Goal: Task Accomplishment & Management: Manage account settings

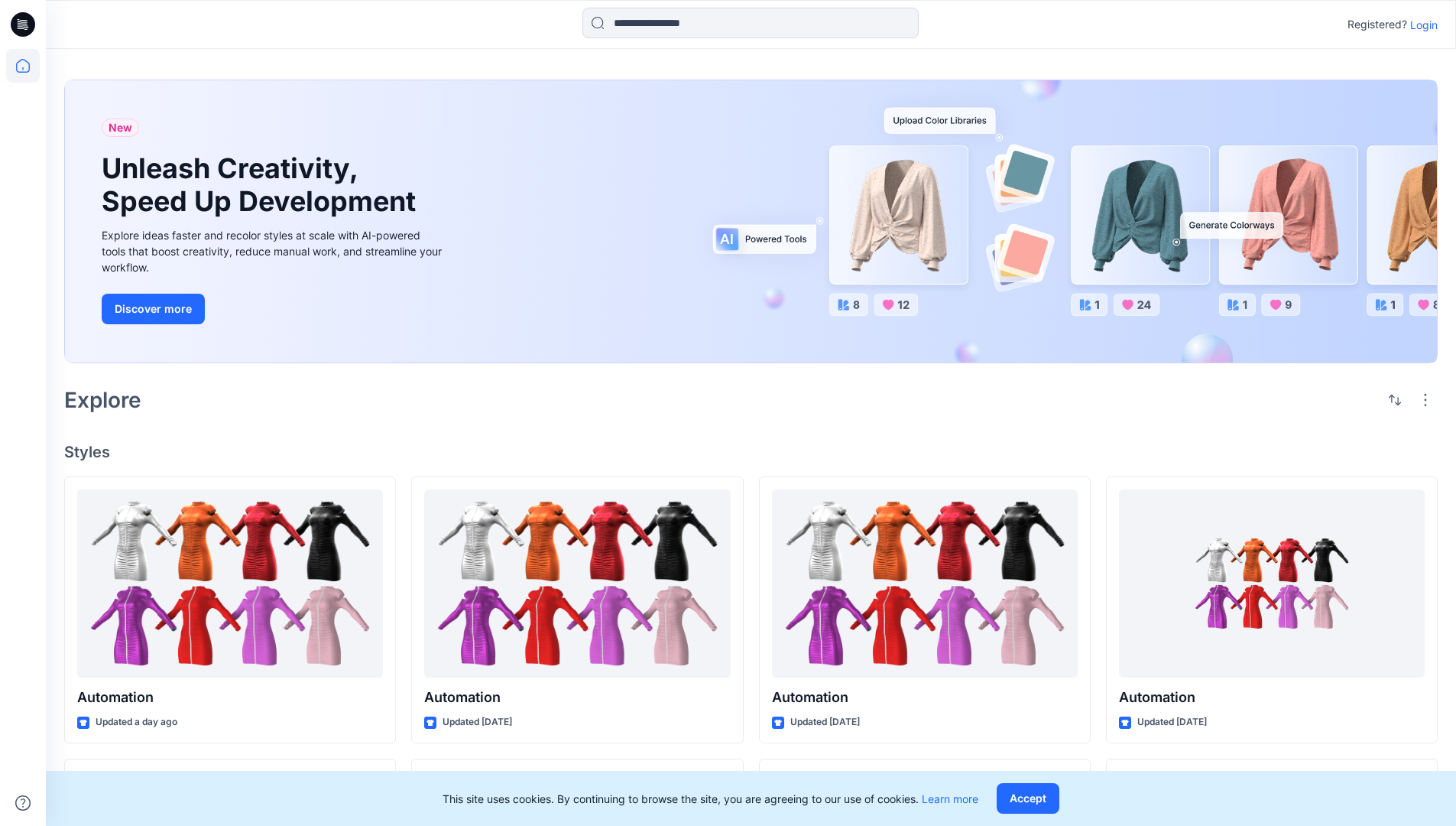
click at [1421, 25] on p "Login" at bounding box center [1423, 25] width 28 height 16
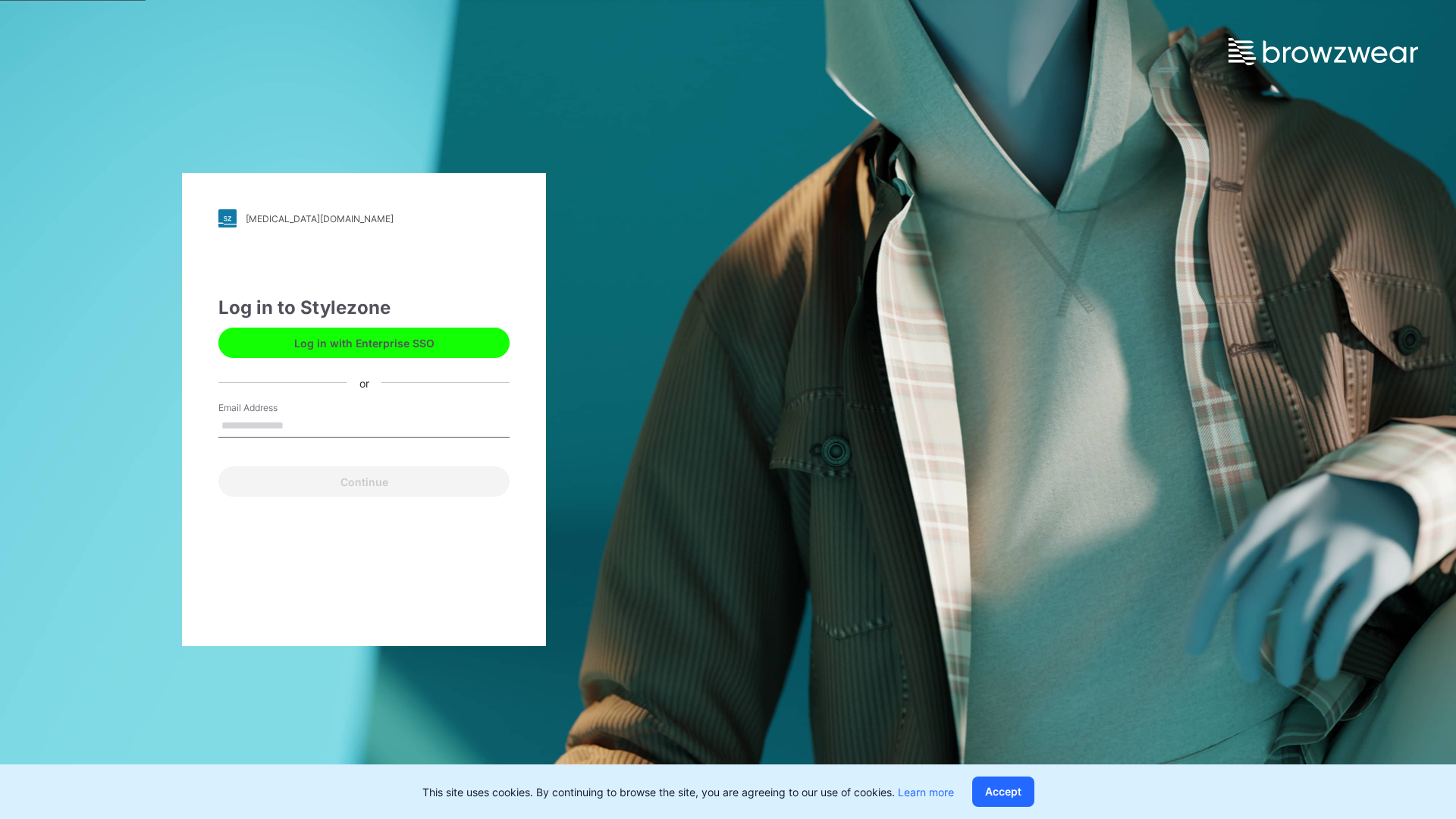
click at [300, 424] on input "Email Address" at bounding box center [364, 426] width 291 height 23
type input "**********"
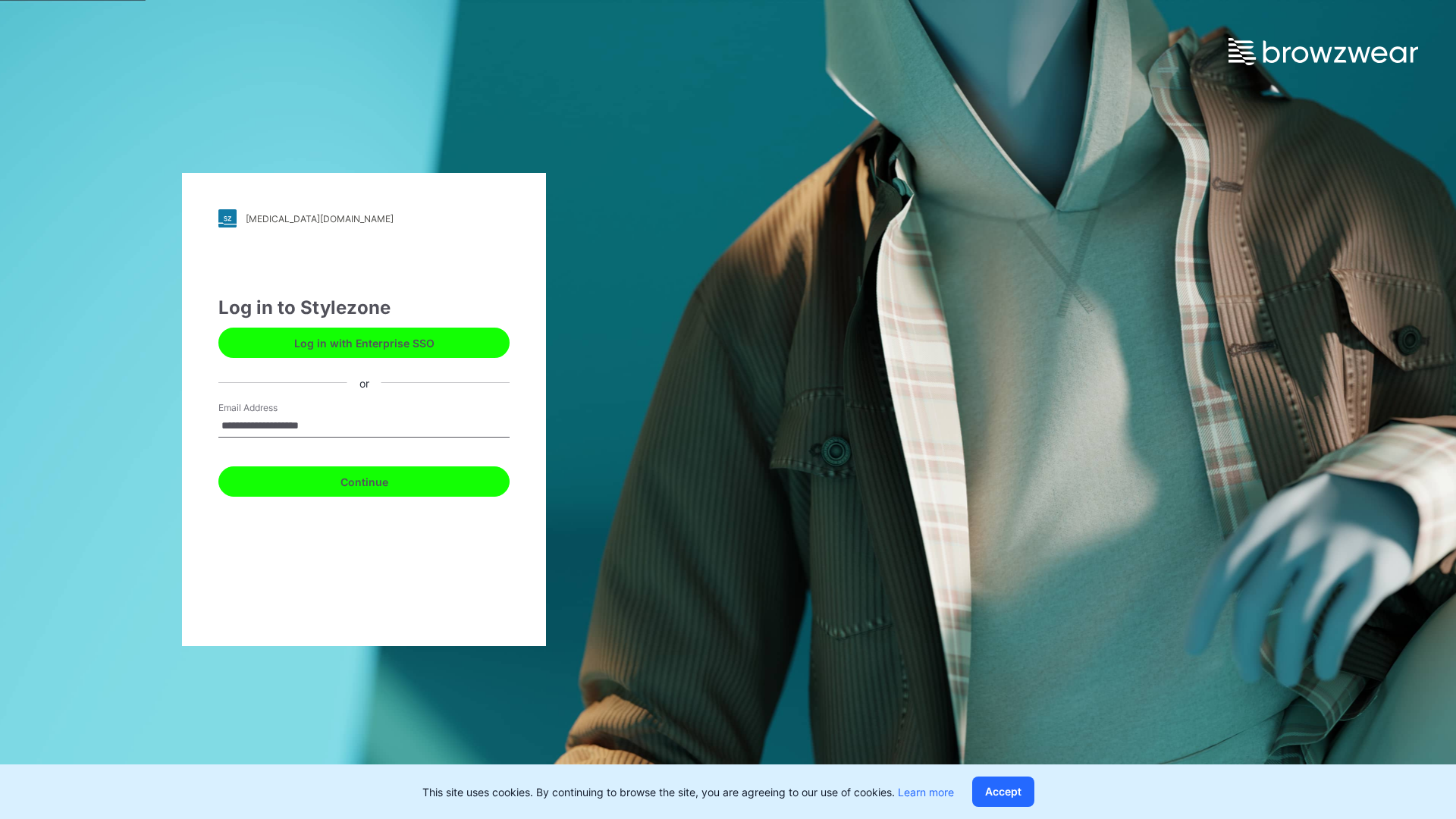
click at [381, 479] on button "Continue" at bounding box center [364, 481] width 291 height 30
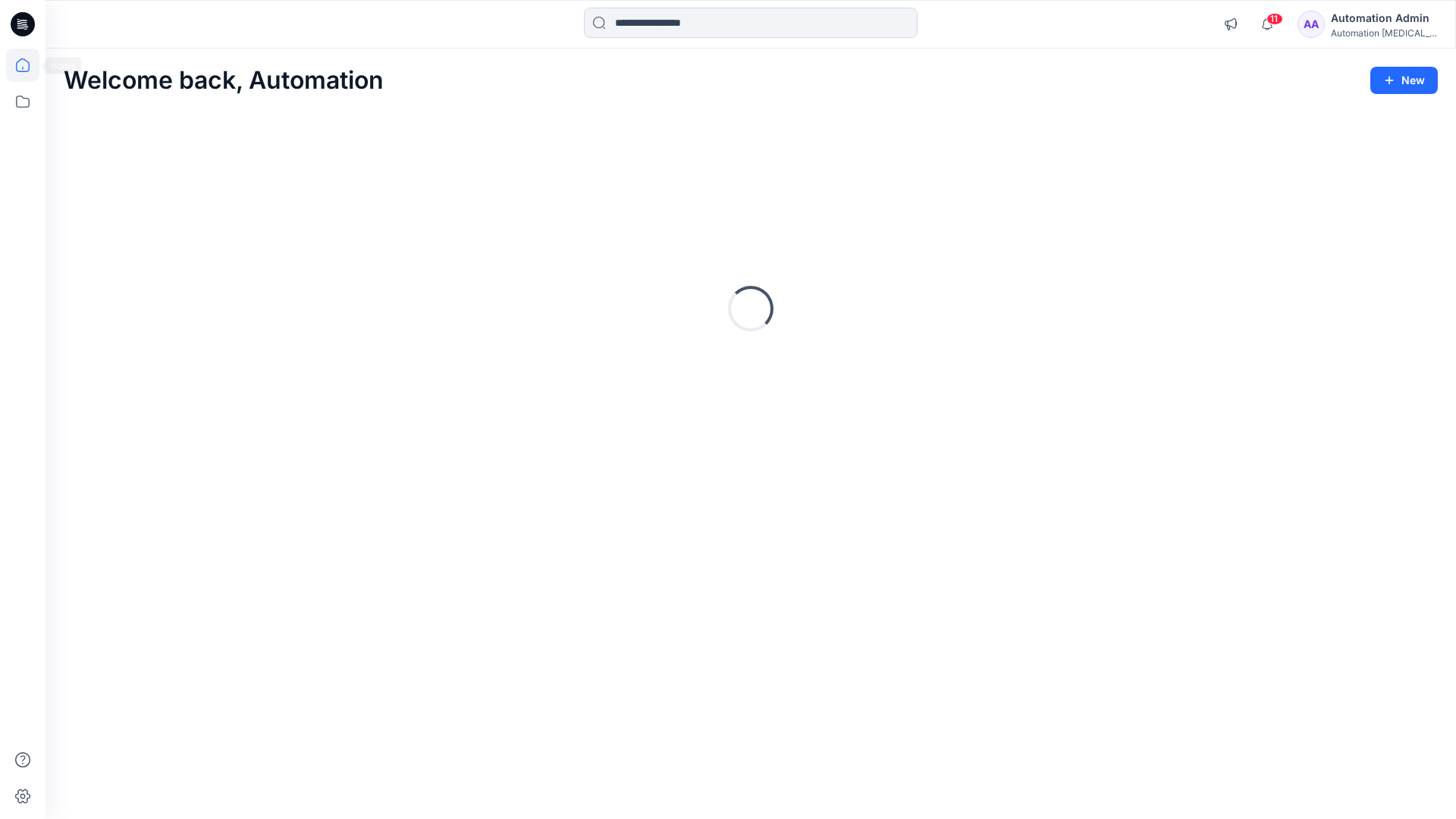
click at [29, 66] on icon at bounding box center [23, 65] width 13 height 13
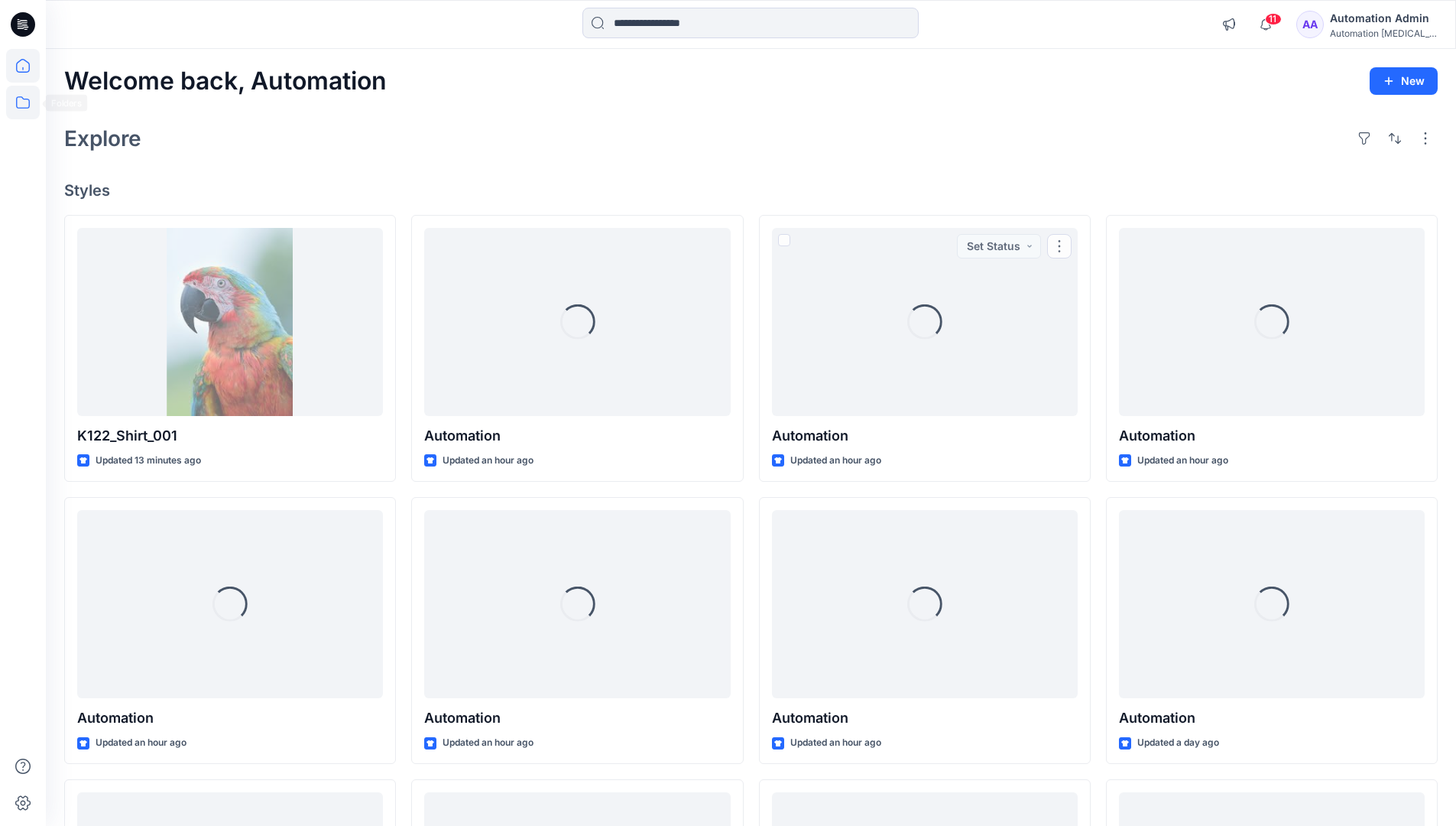
click at [27, 100] on icon at bounding box center [22, 102] width 34 height 34
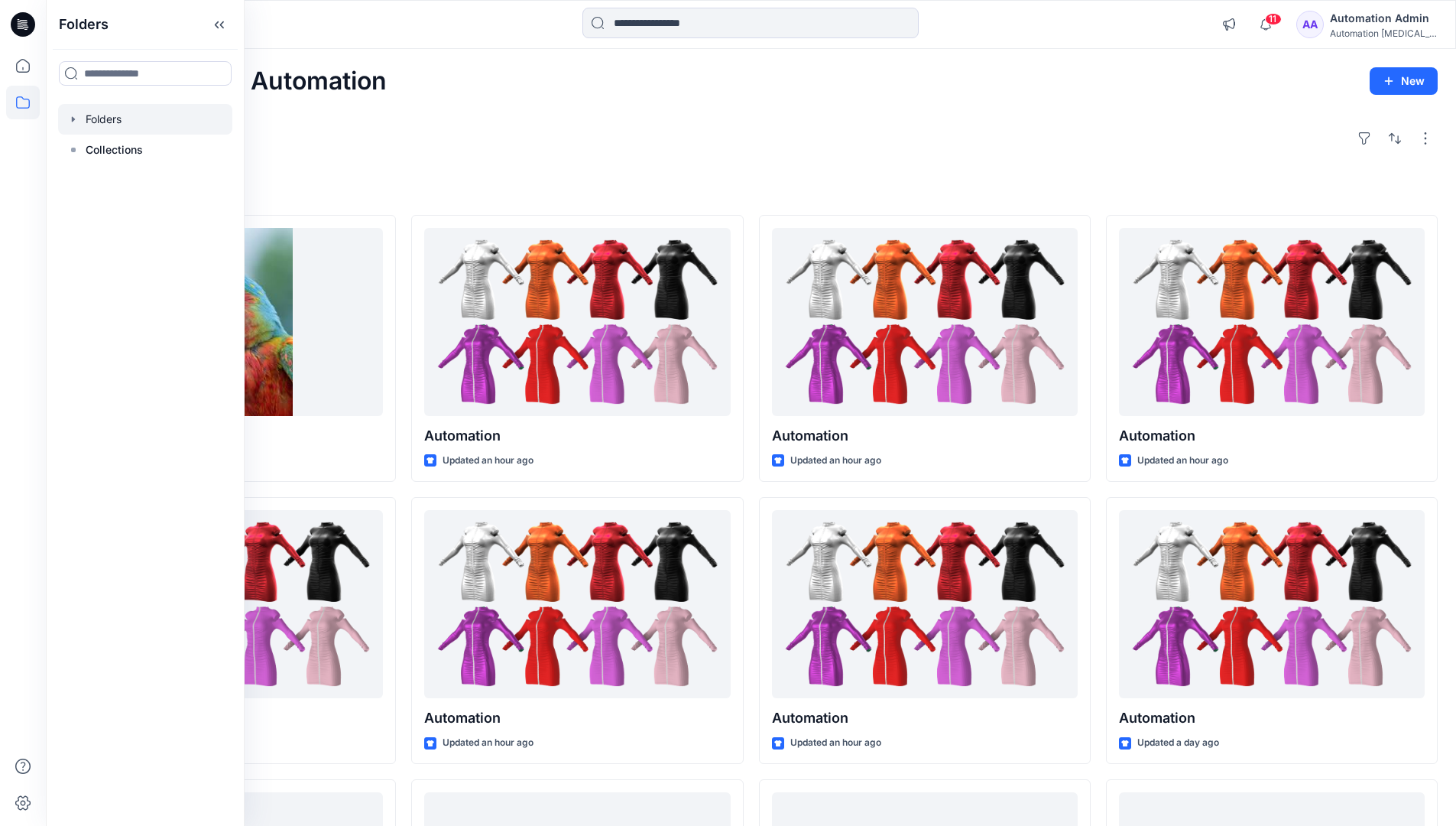
click at [112, 126] on div at bounding box center [146, 119] width 175 height 31
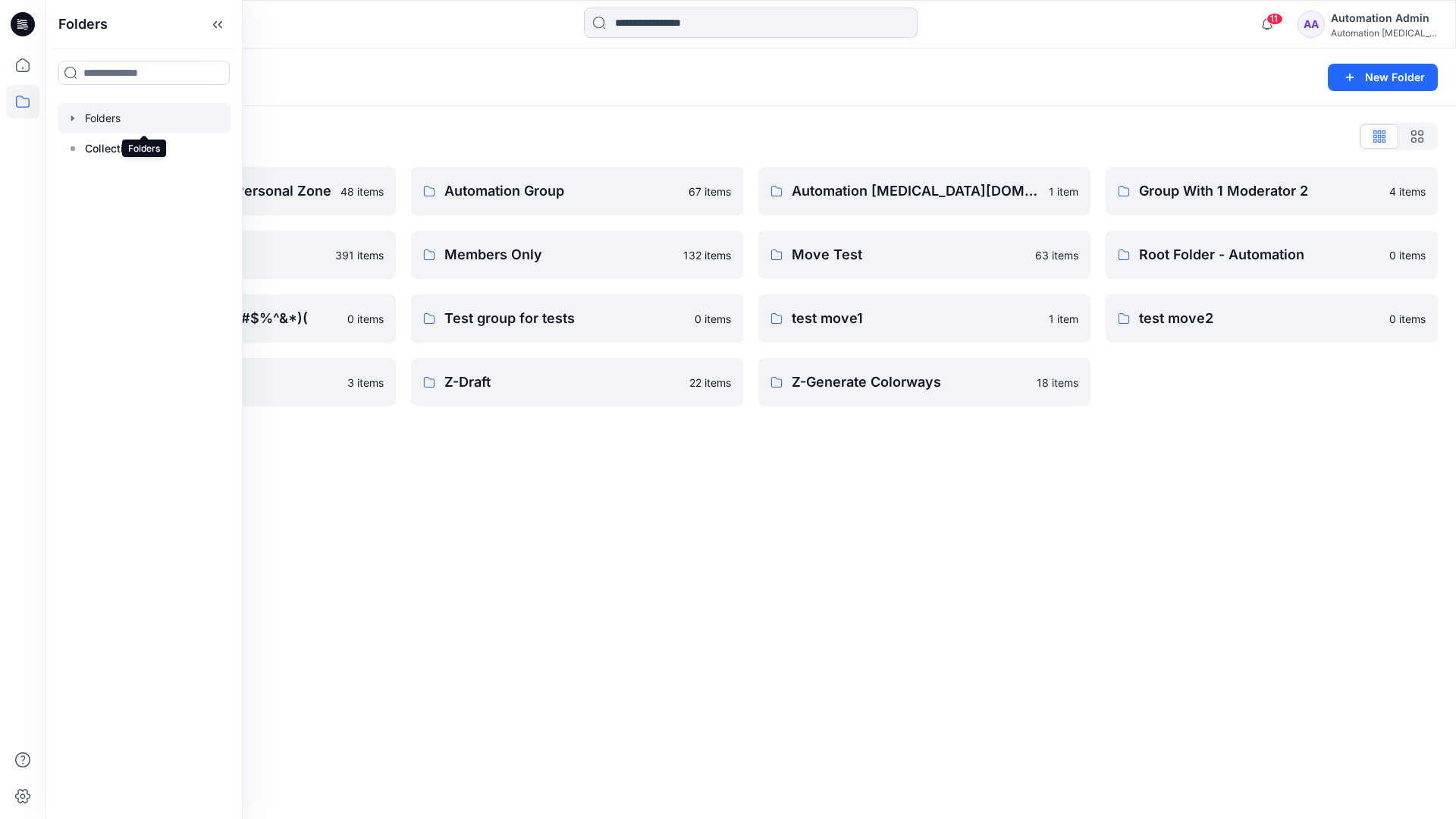
click at [633, 465] on div "Folders New Folder Folders List Automation Admin's Personal Zone 48 items membe…" at bounding box center [751, 434] width 1410 height 770
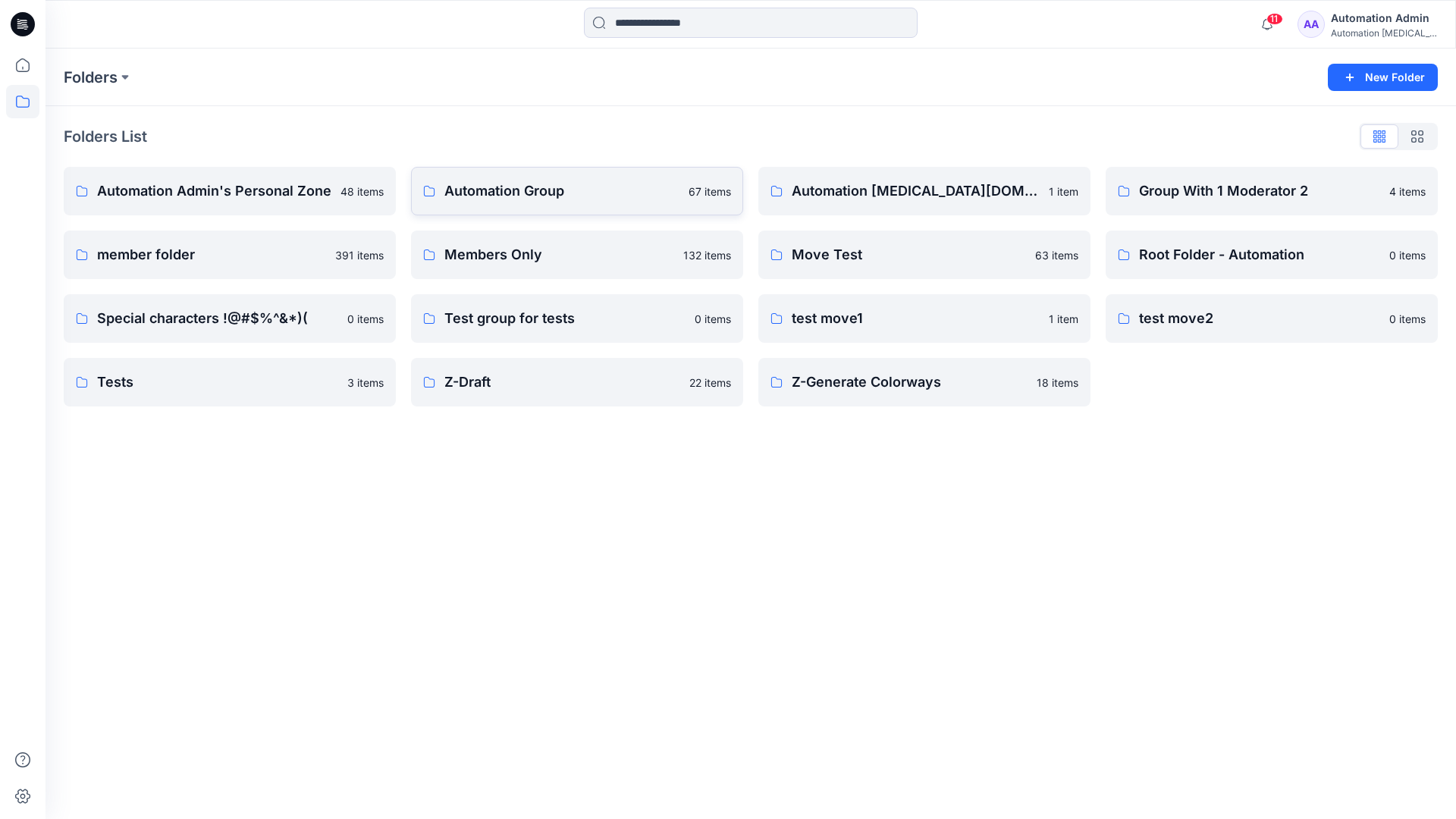
click at [532, 189] on p "Automation Group" at bounding box center [561, 191] width 235 height 21
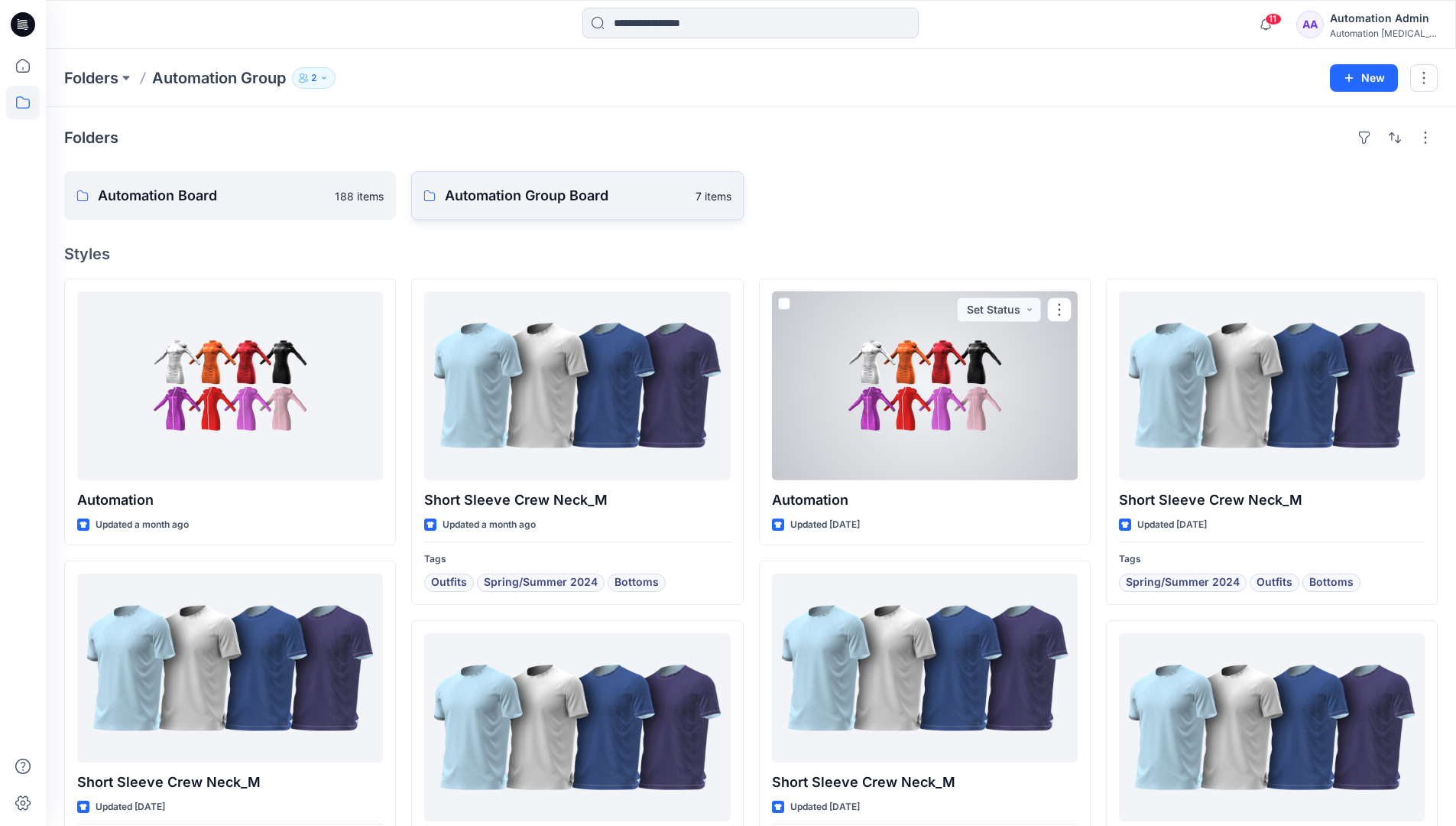
click at [559, 209] on link "Automation Group Board 7 items" at bounding box center [577, 196] width 332 height 49
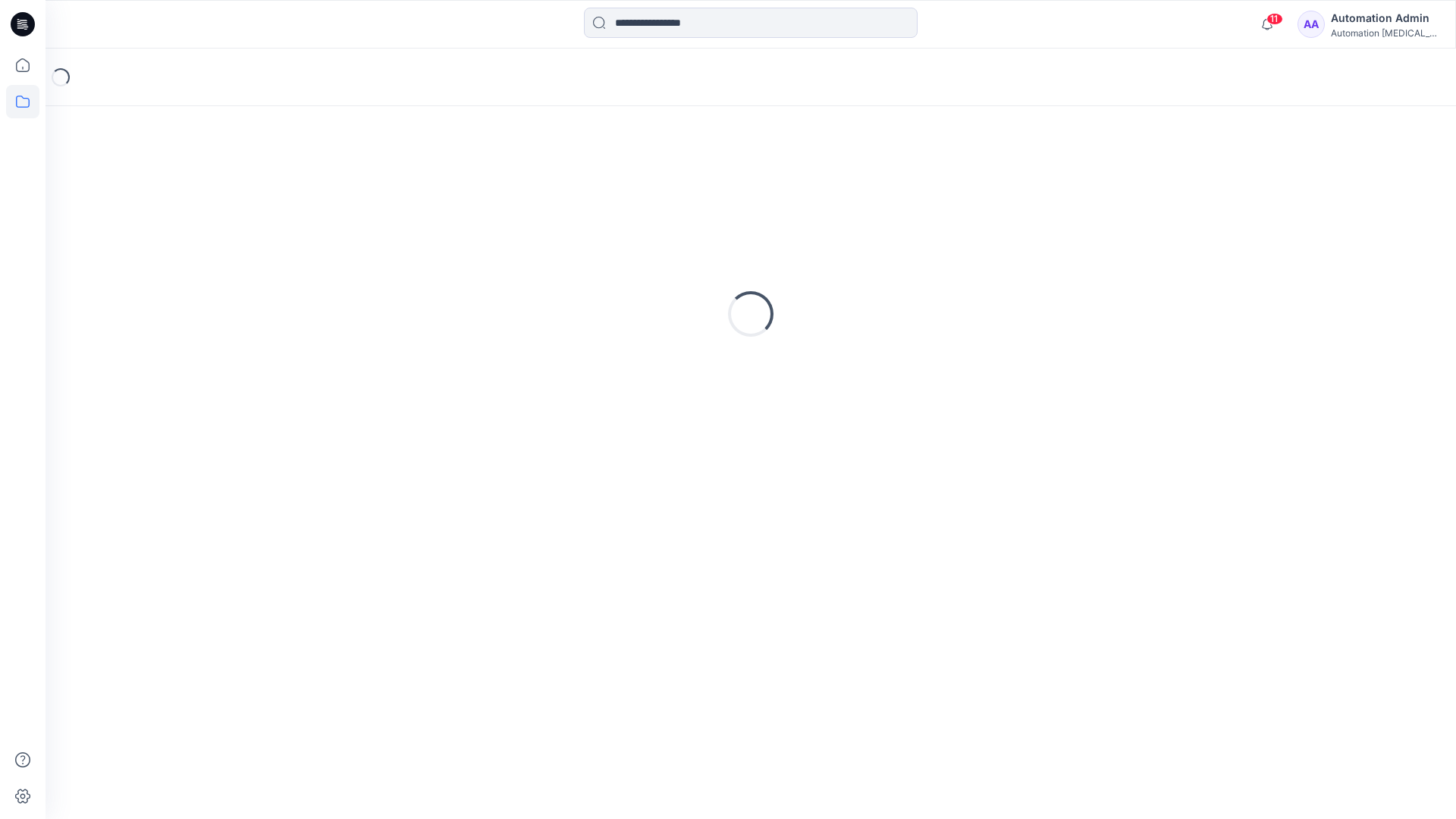
click at [21, 99] on icon at bounding box center [22, 101] width 33 height 33
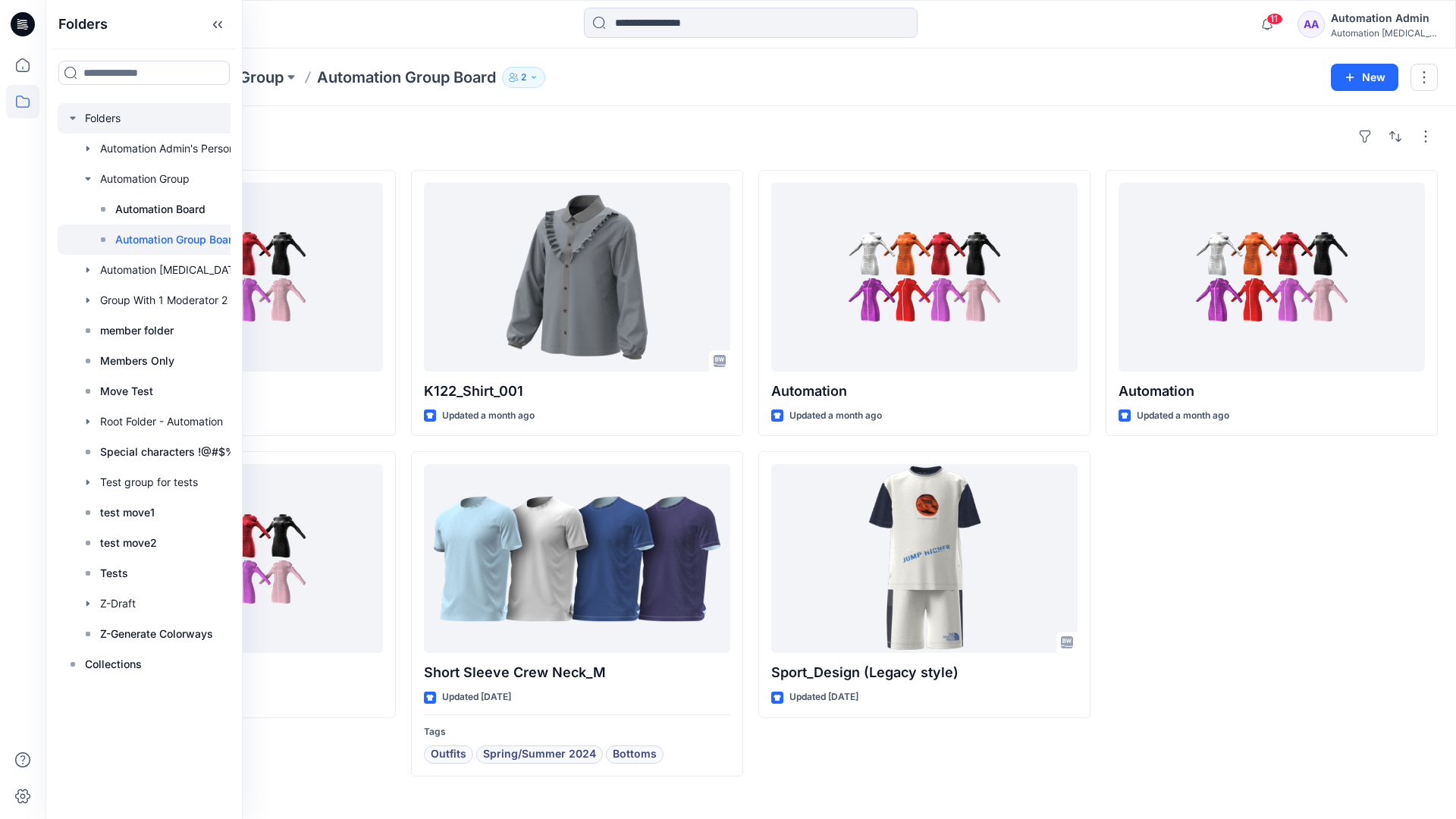
click at [91, 117] on div at bounding box center [164, 118] width 212 height 30
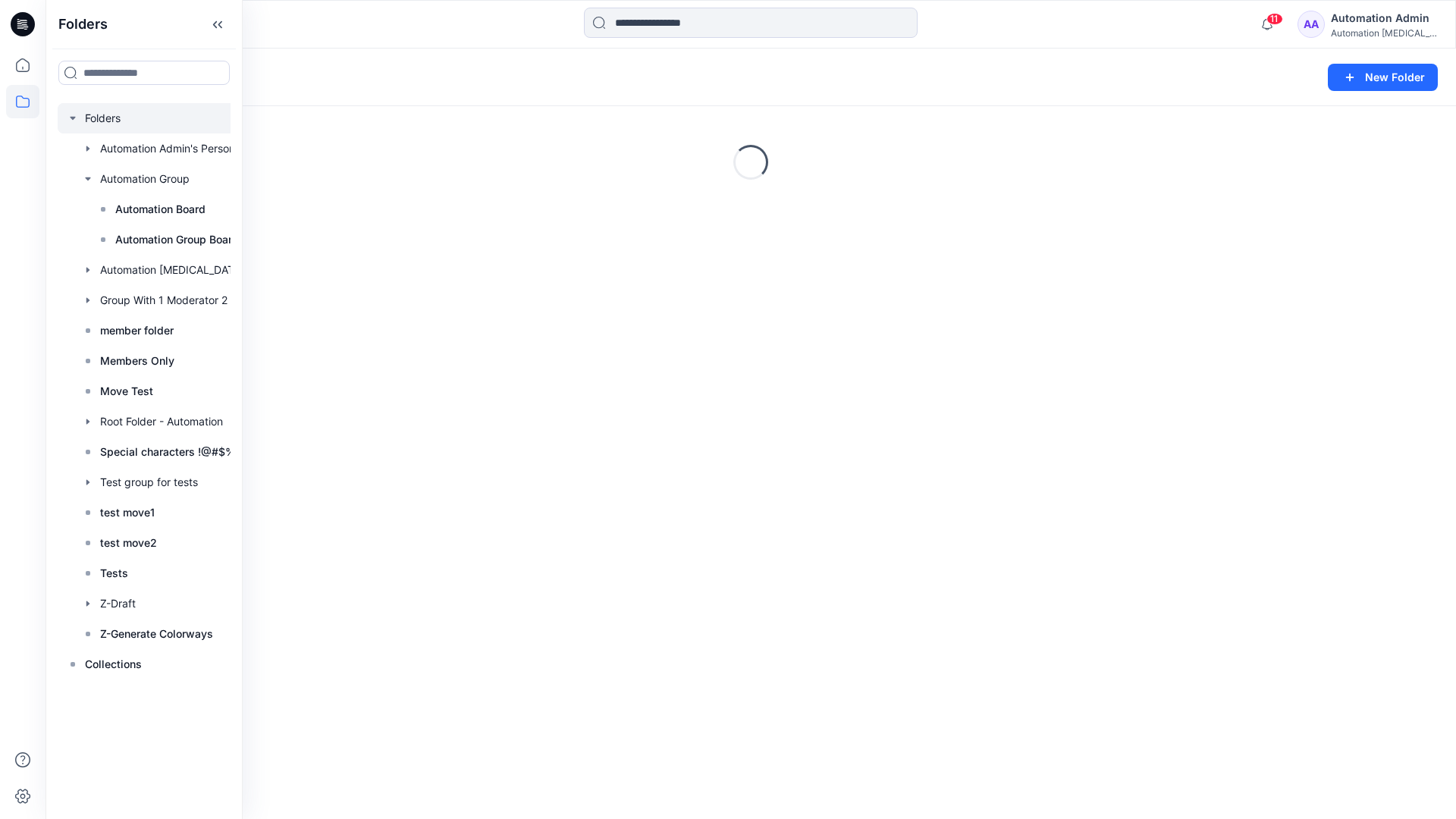
click at [73, 116] on icon "button" at bounding box center [72, 118] width 12 height 12
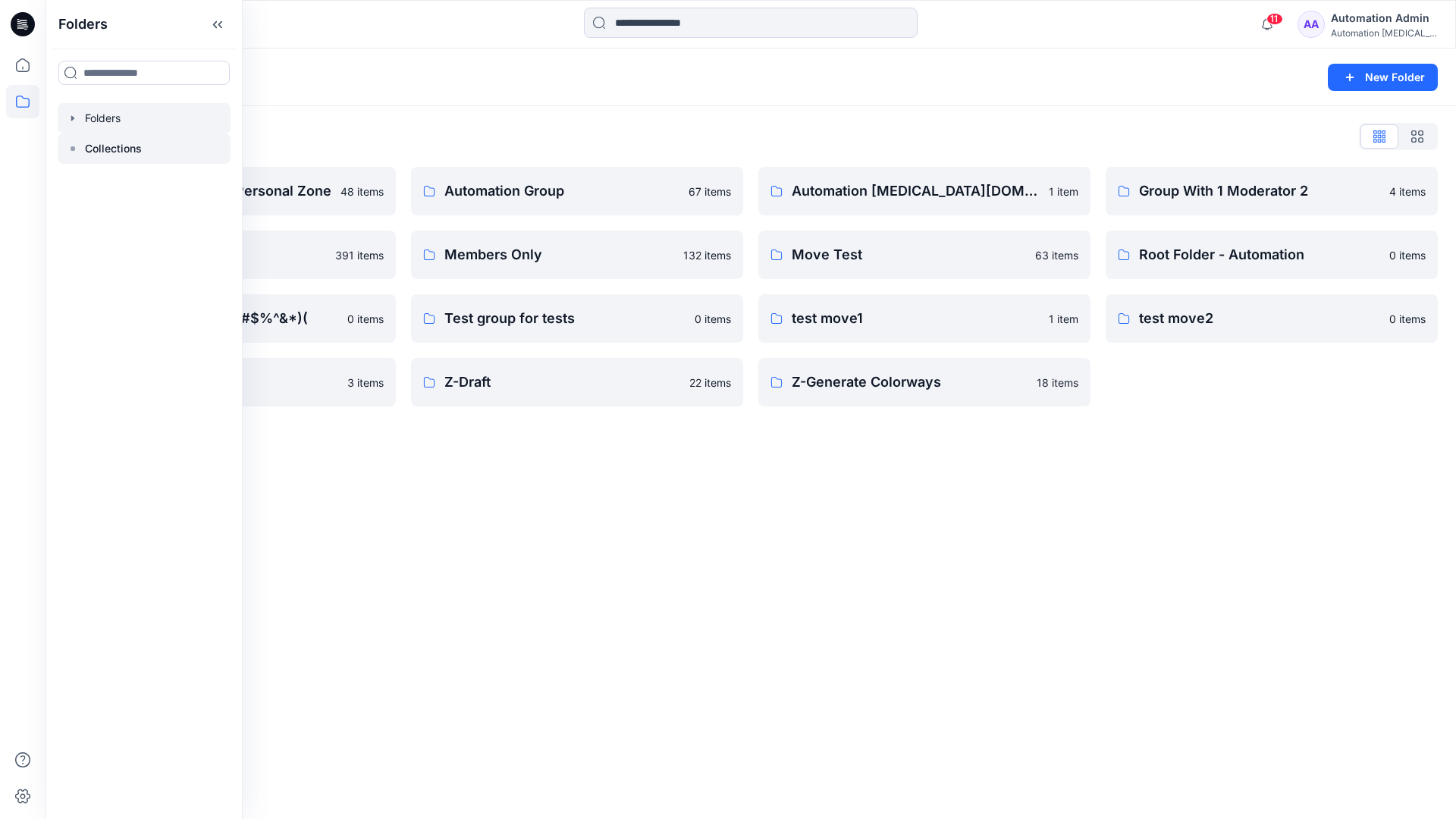
click at [99, 146] on p "Collections" at bounding box center [113, 148] width 57 height 18
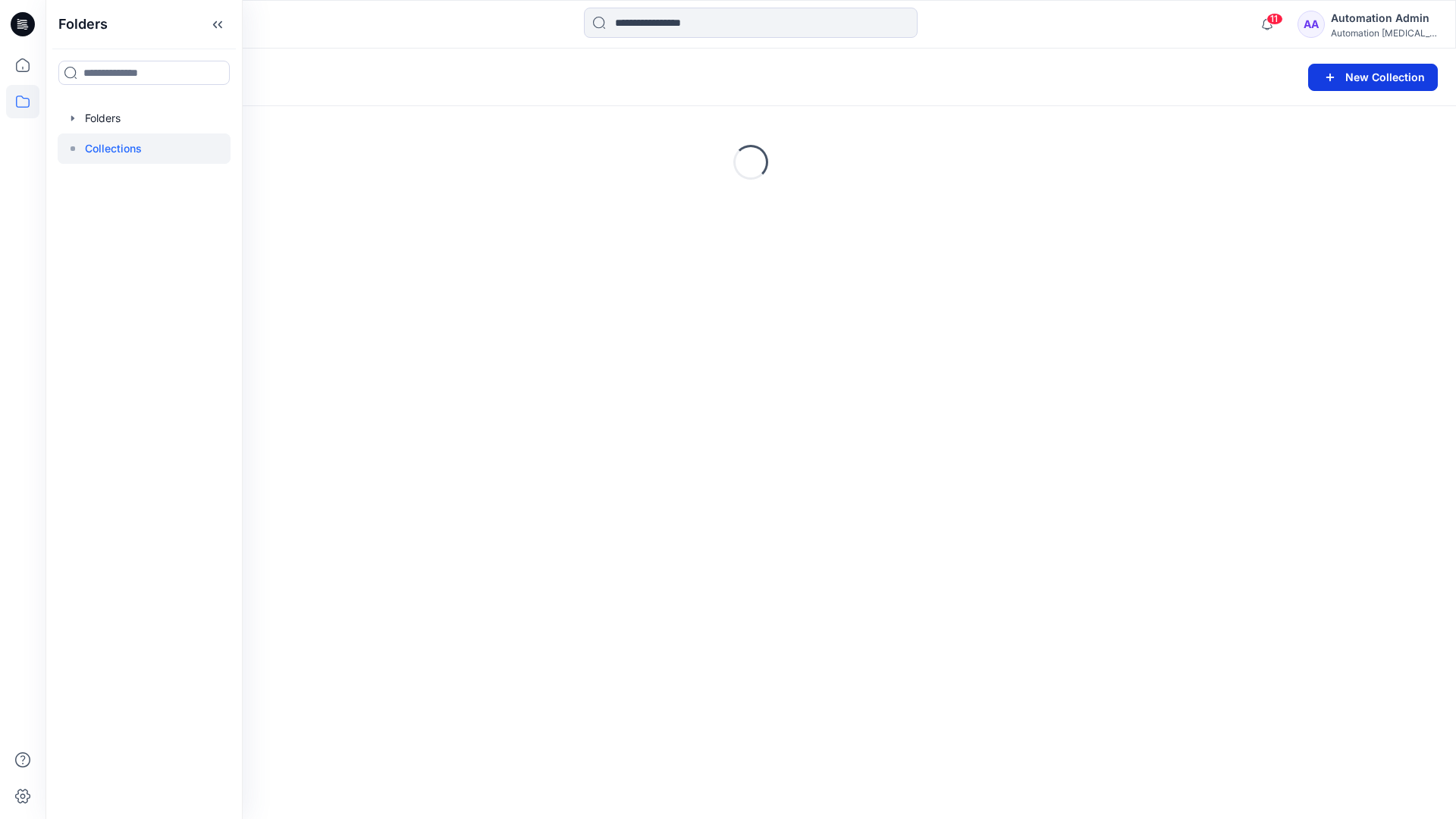
click at [1345, 80] on button "New Collection" at bounding box center [1373, 77] width 129 height 28
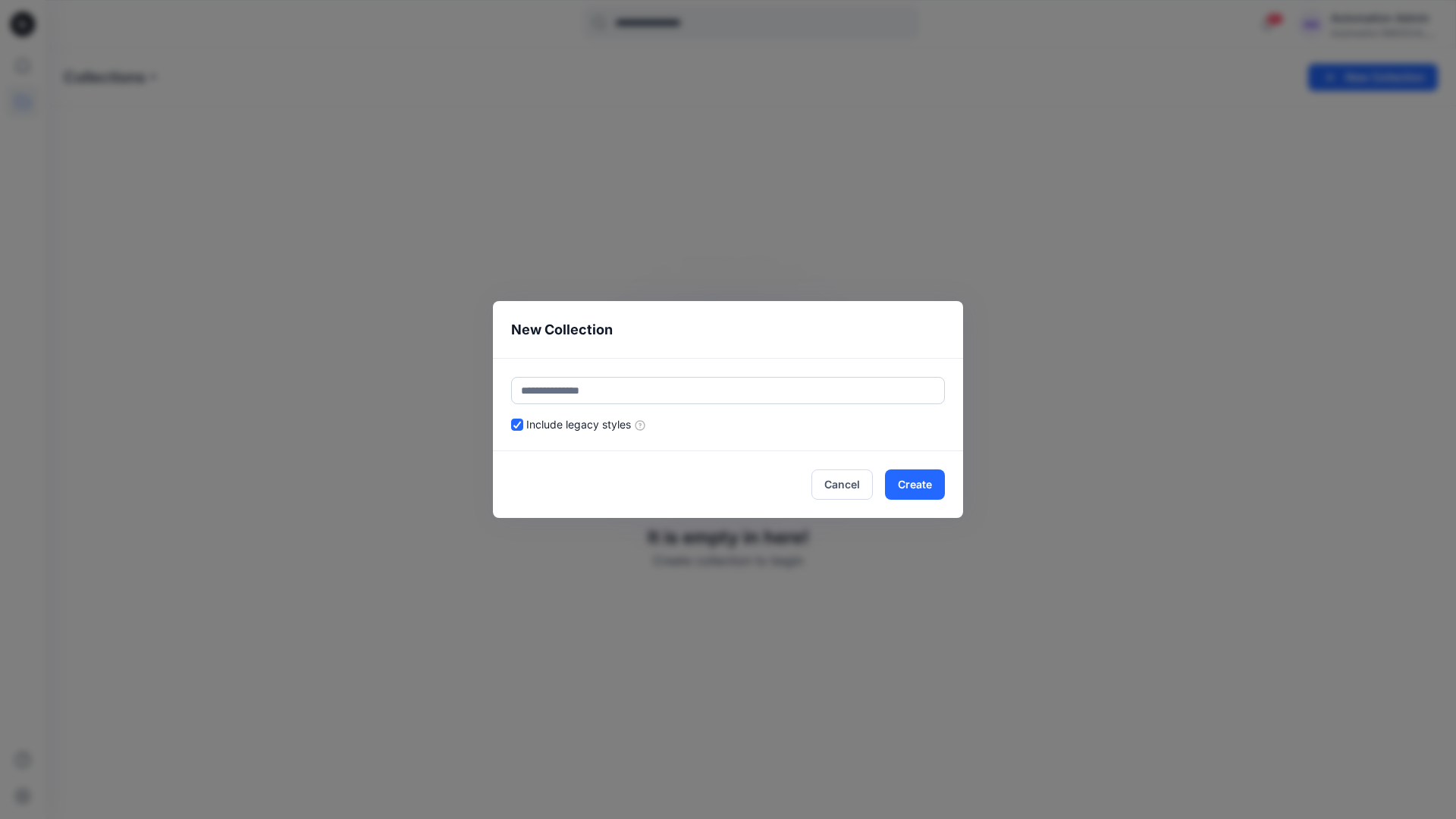
click at [681, 380] on input "text" at bounding box center [728, 390] width 434 height 28
type input "**********"
click at [925, 487] on button "Create" at bounding box center [915, 484] width 60 height 30
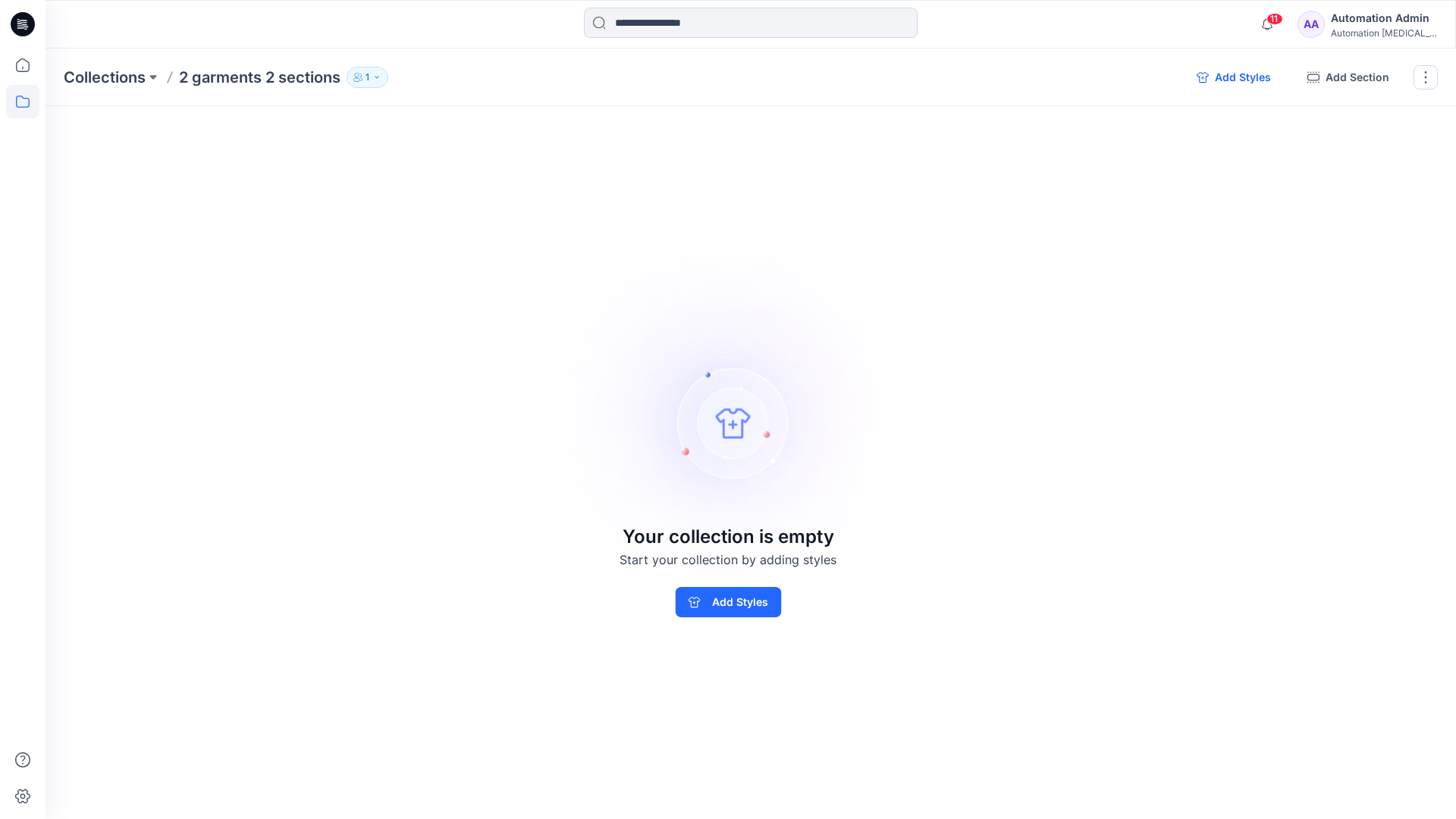
click at [1230, 80] on button "Add Styles" at bounding box center [1234, 78] width 99 height 25
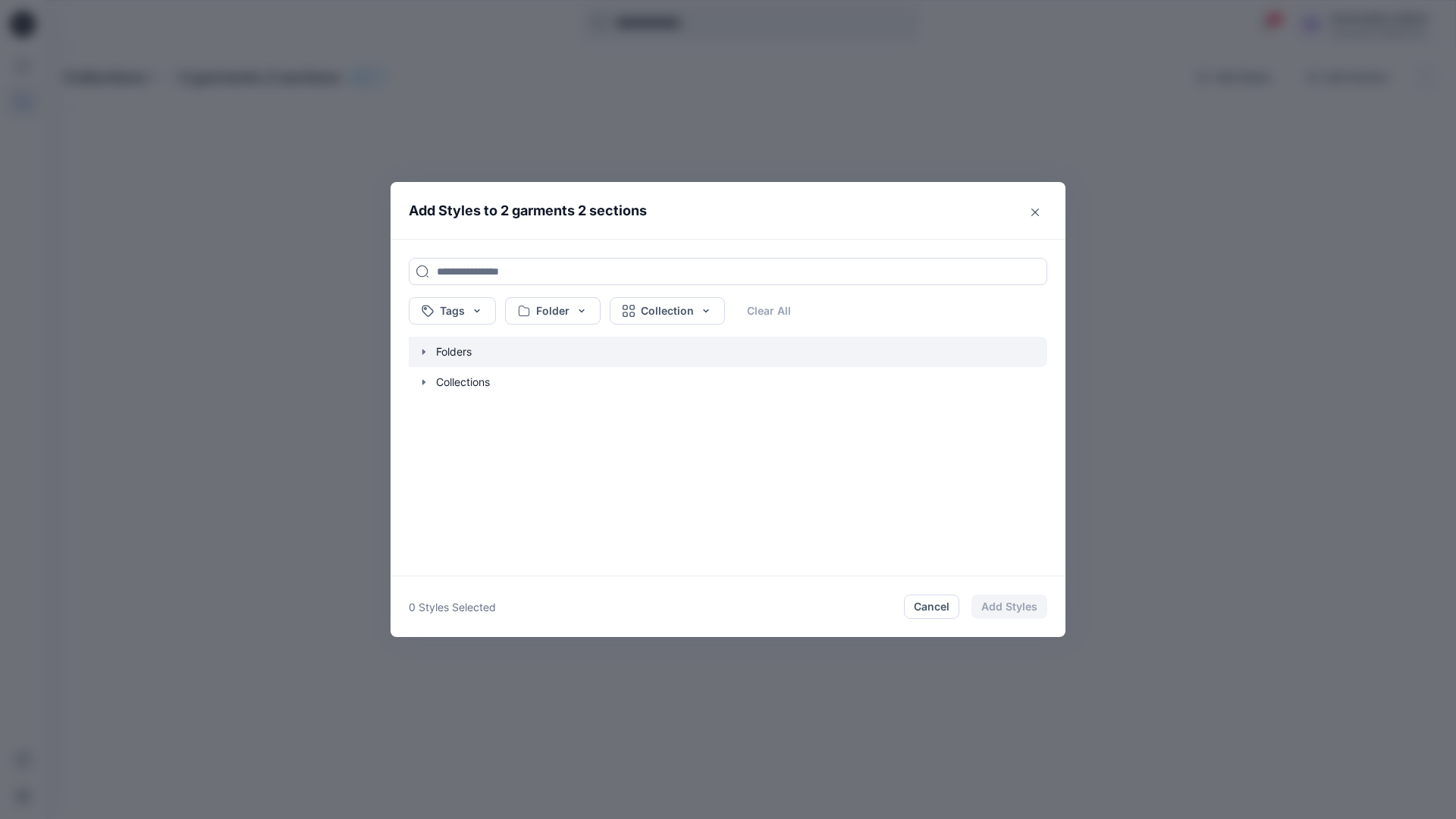
click at [423, 353] on icon "button" at bounding box center [423, 352] width 3 height 6
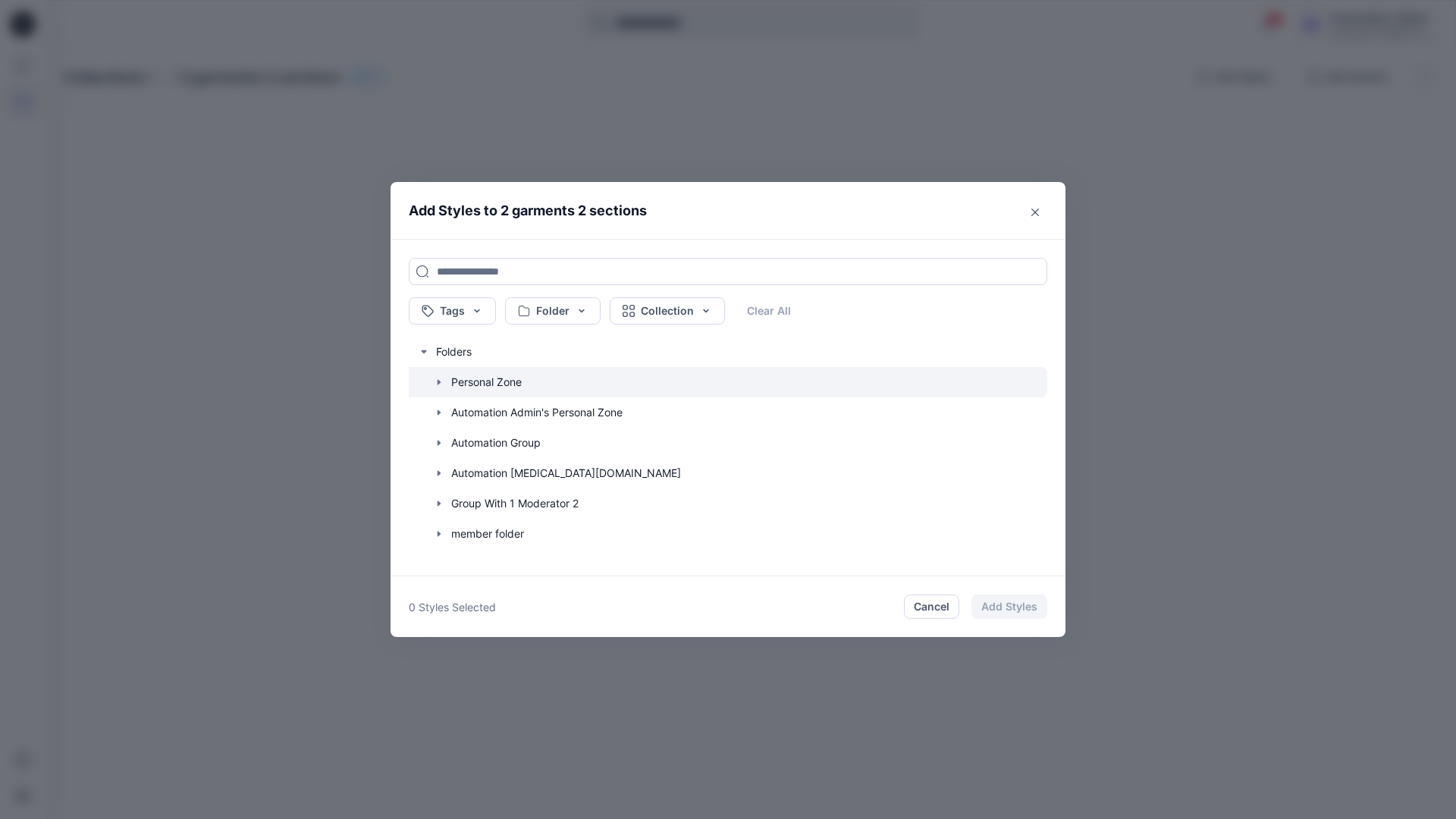
click at [437, 380] on icon "button" at bounding box center [439, 381] width 12 height 12
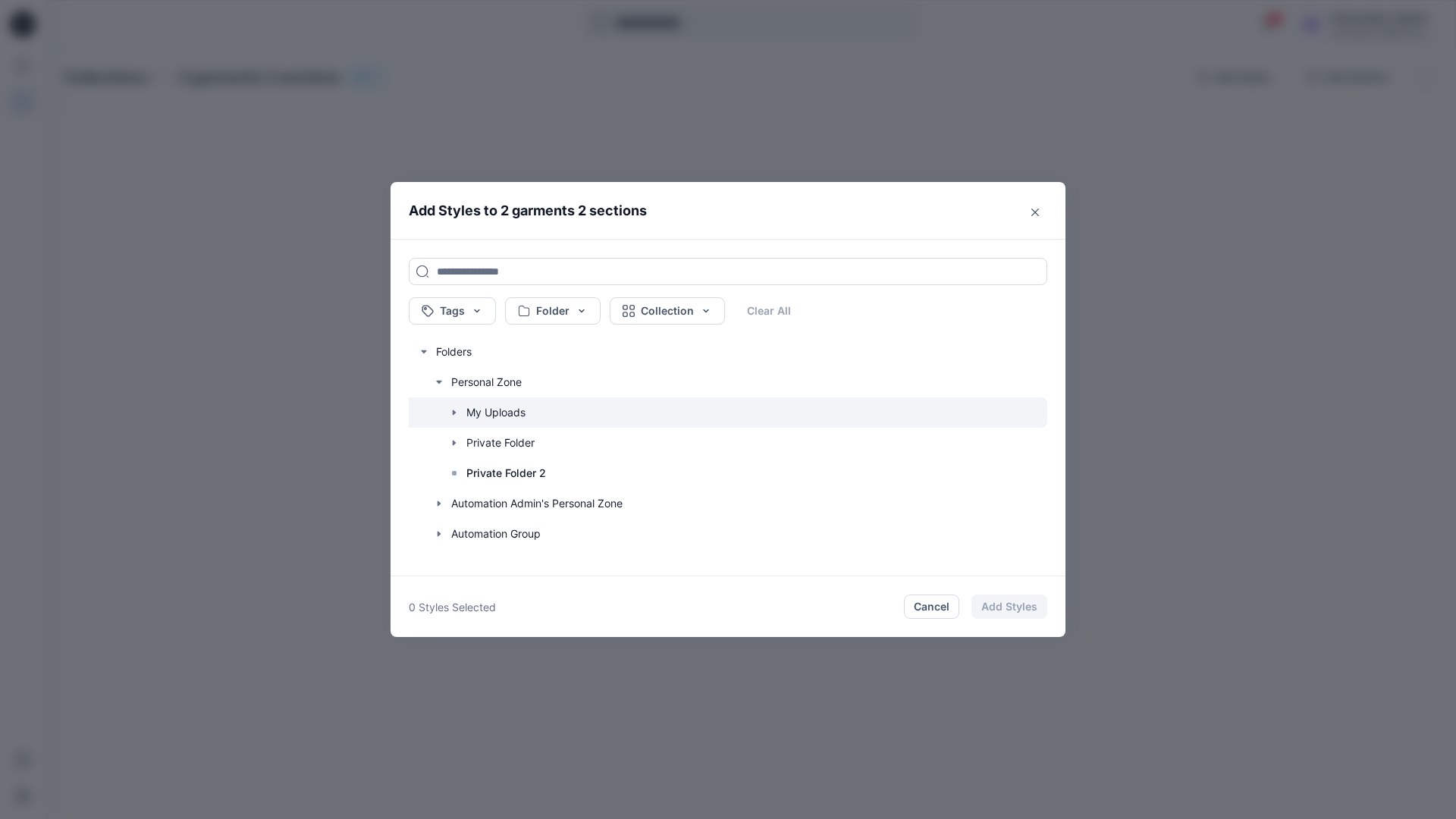
click at [454, 410] on icon "button" at bounding box center [454, 412] width 12 height 12
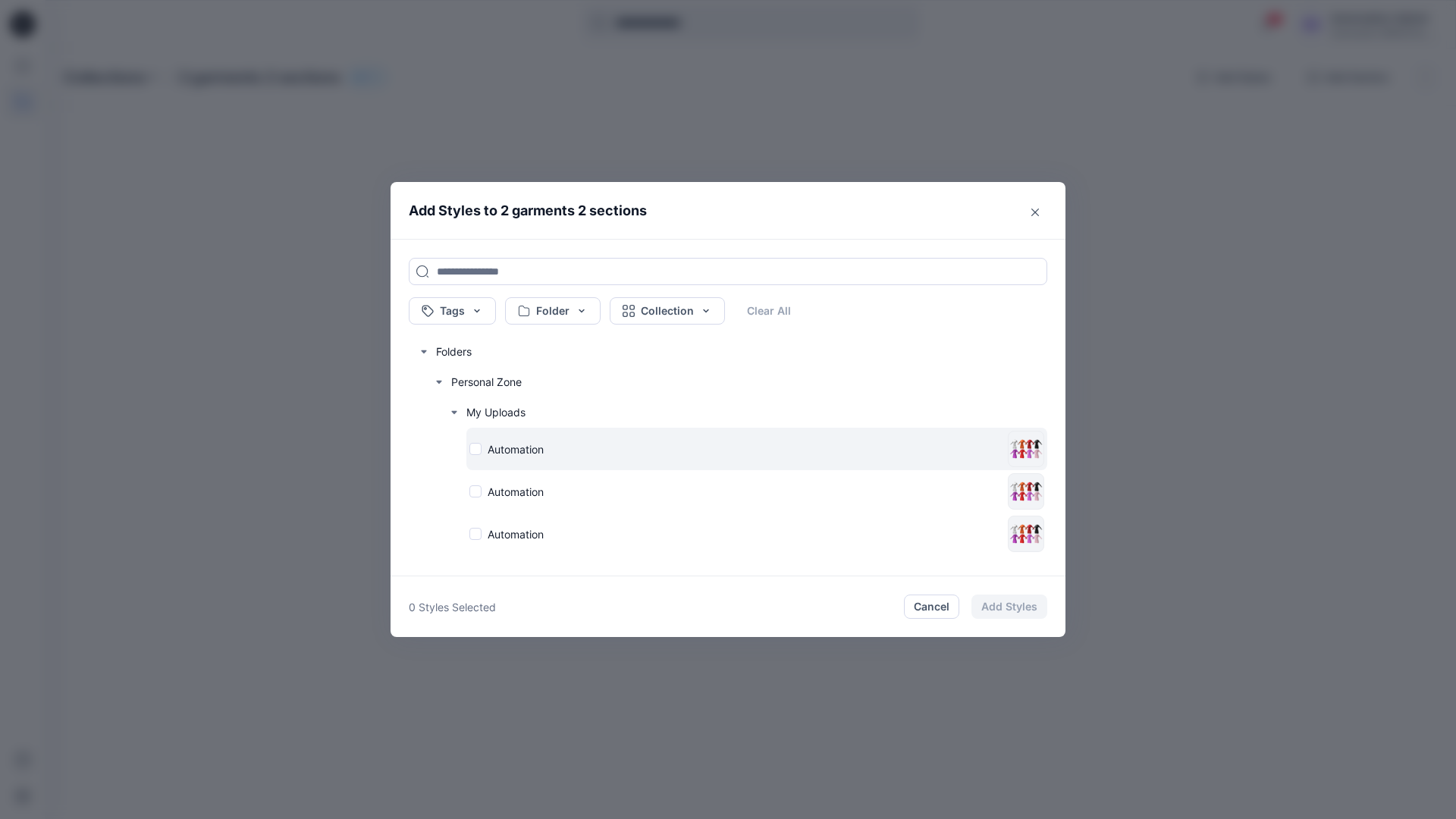
click at [476, 448] on div "Automation" at bounding box center [735, 449] width 532 height 16
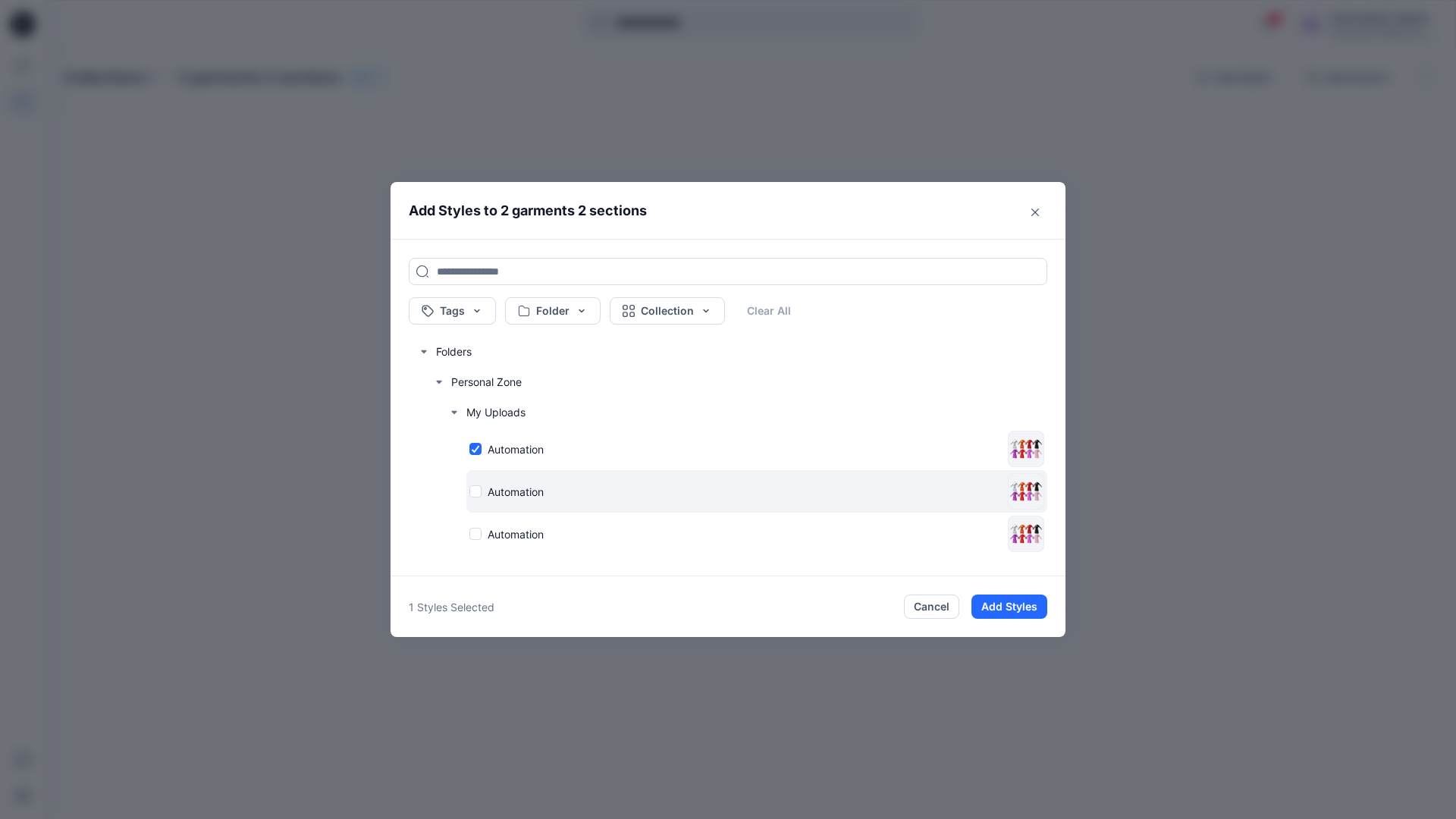
click at [476, 491] on div "Automation" at bounding box center [735, 491] width 532 height 16
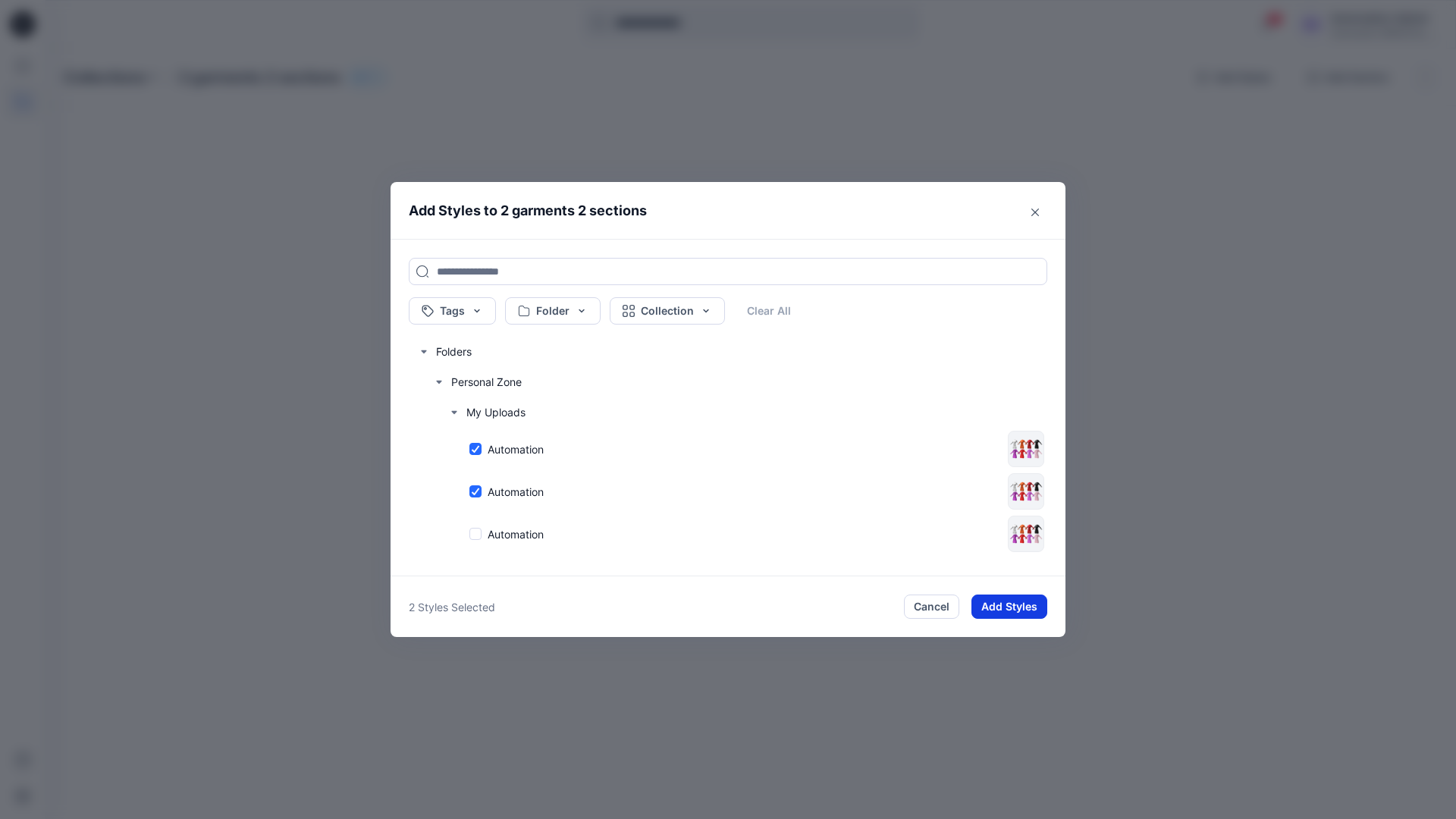
click at [1021, 602] on button "Add Styles" at bounding box center [1010, 607] width 76 height 25
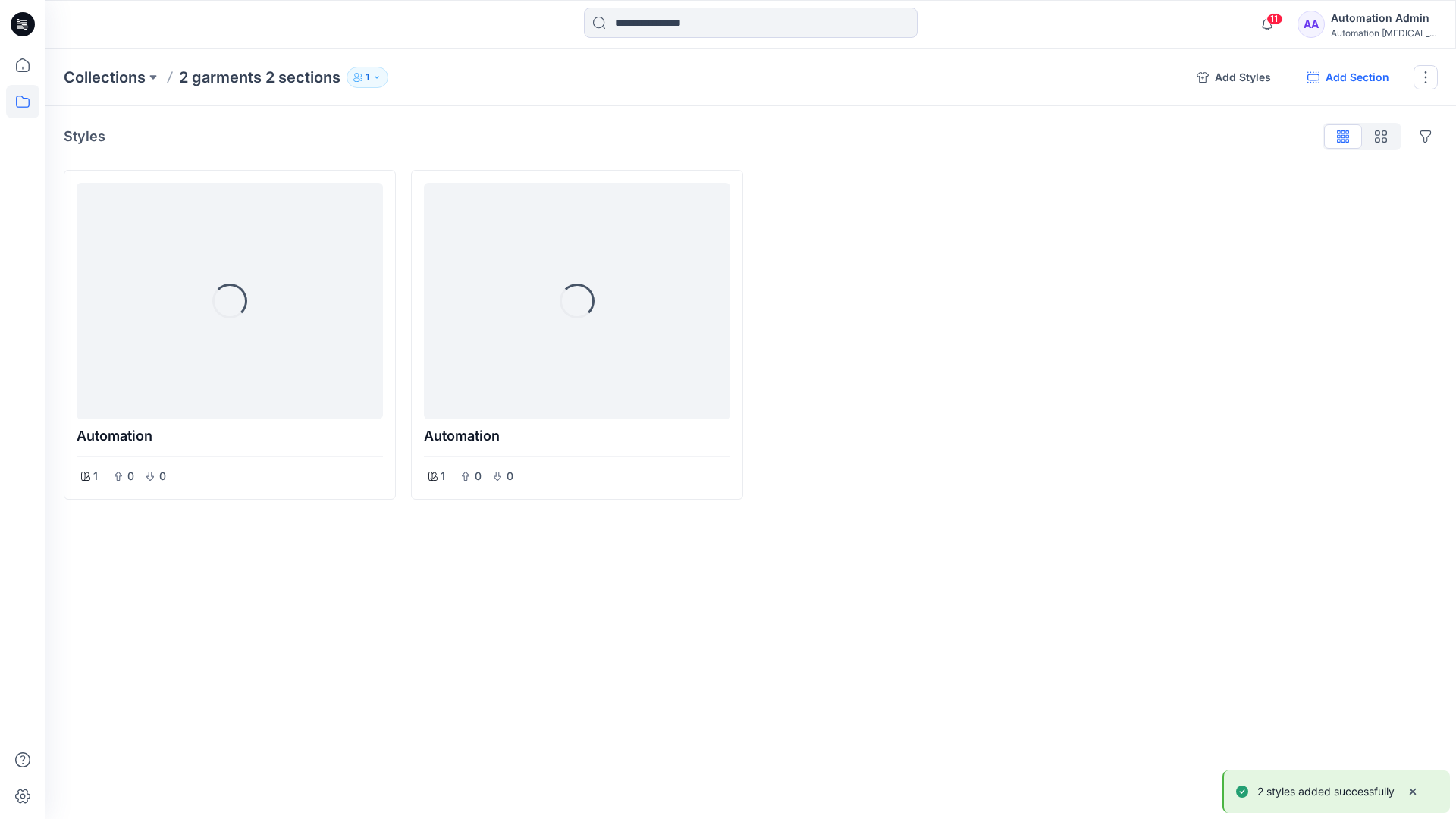
click at [1365, 78] on button "Add Section" at bounding box center [1348, 78] width 107 height 25
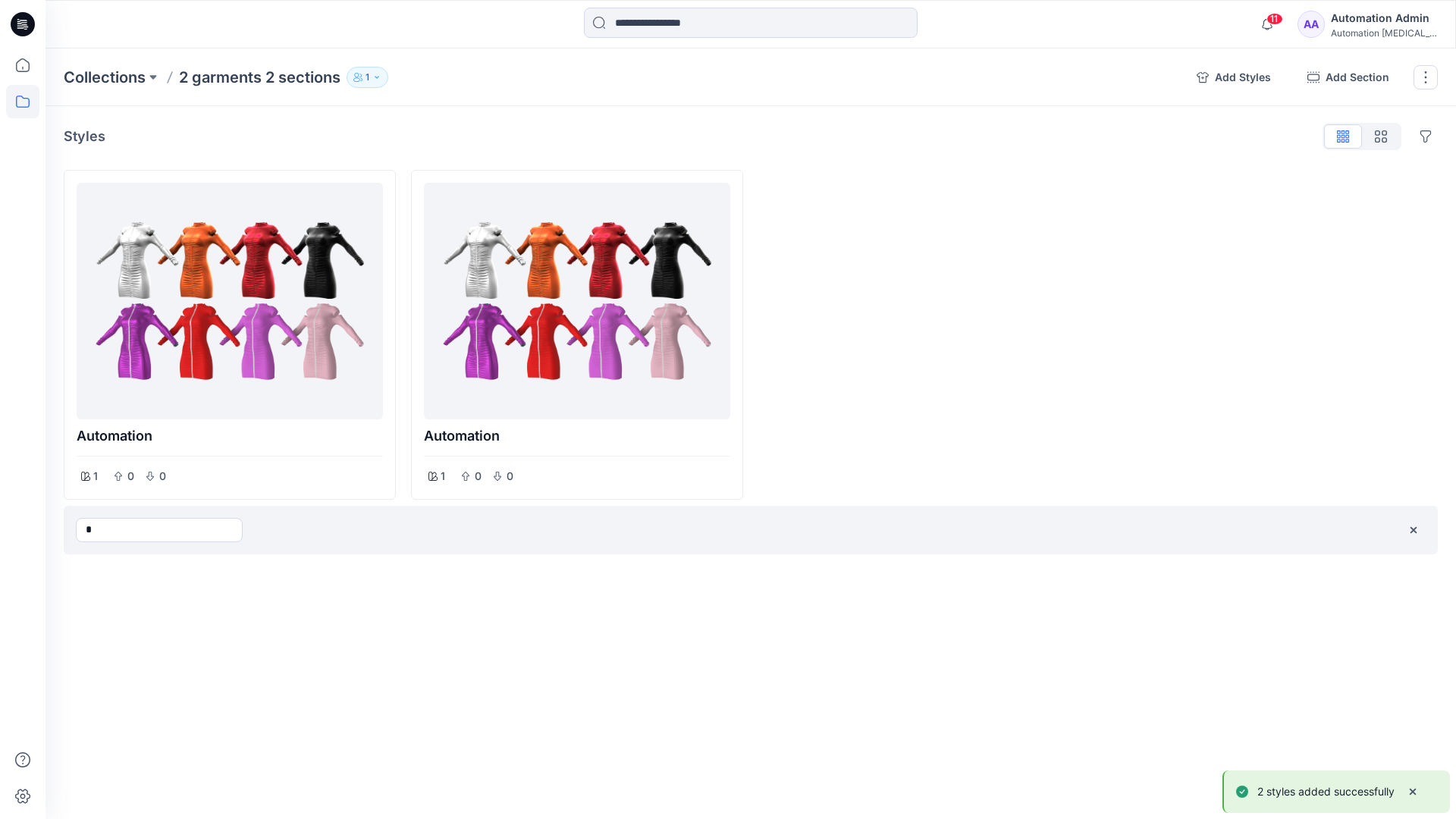
type input "*"
click at [868, 598] on div "Collections 2 garments 2 sections 1 Add Styles Add Section Rename Collection Cl…" at bounding box center [751, 434] width 1410 height 770
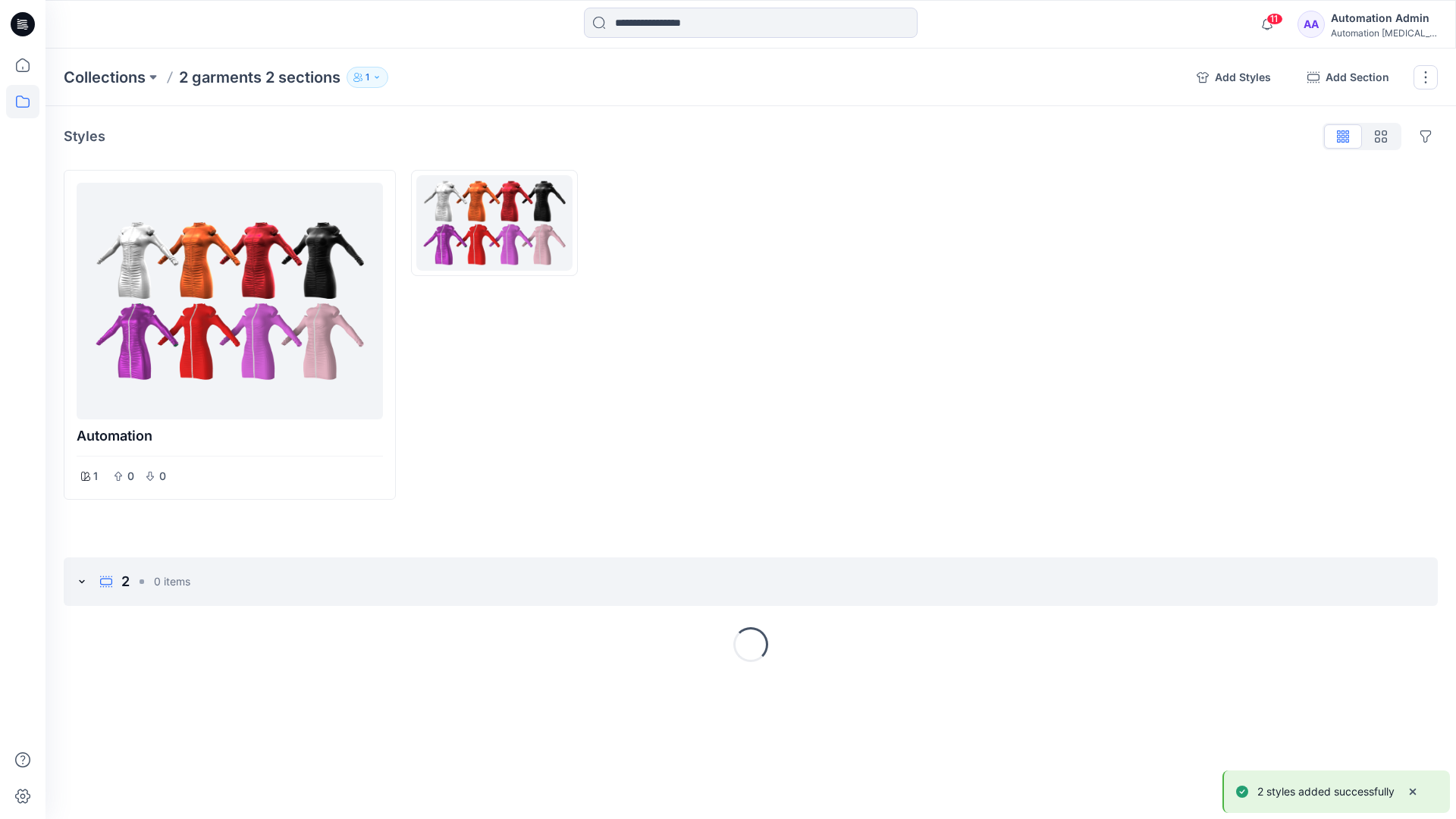
drag, startPoint x: 868, startPoint y: 598, endPoint x: 386, endPoint y: 615, distance: 482.3
click at [121, 72] on p "Collections" at bounding box center [105, 77] width 82 height 21
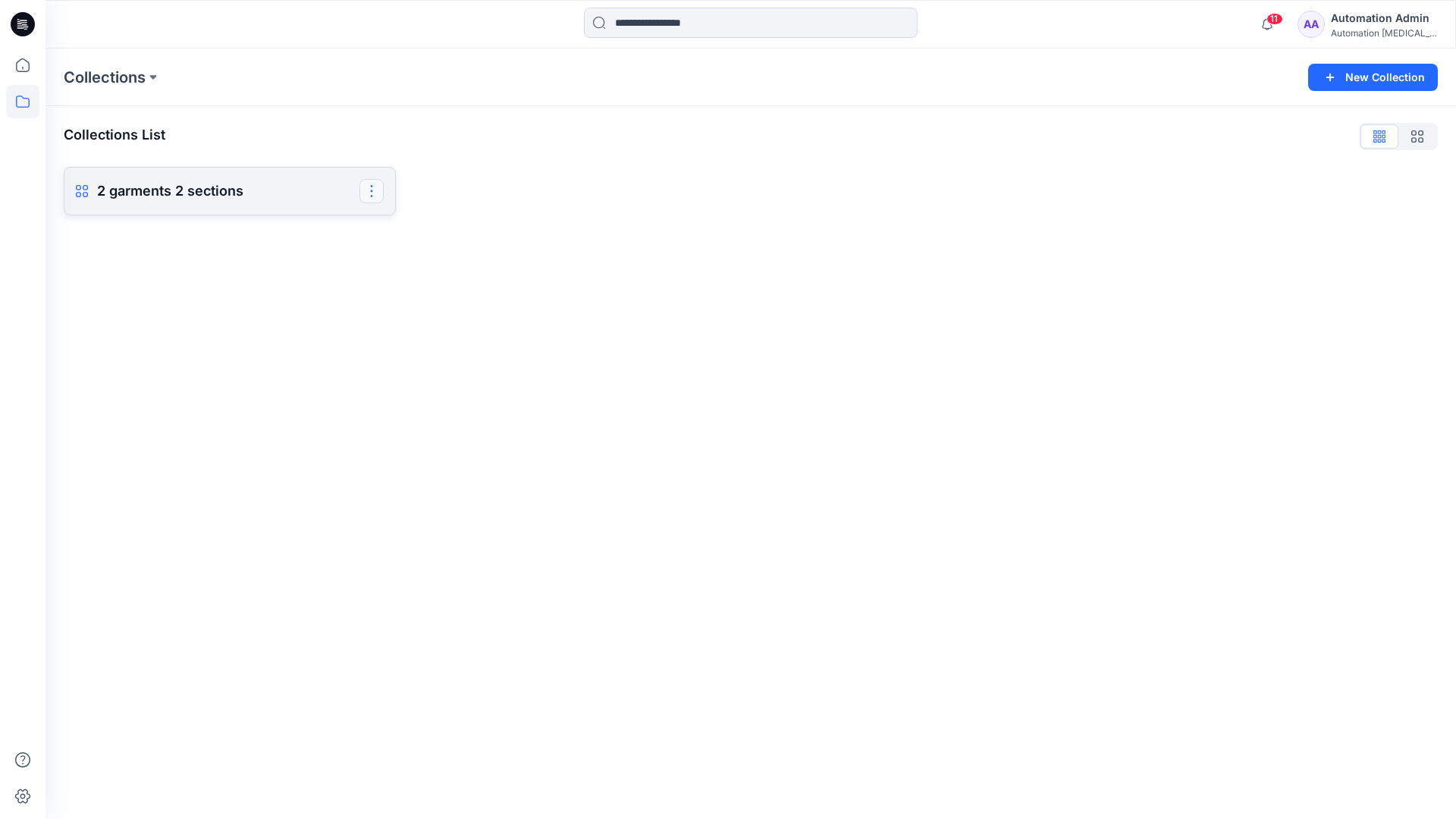
click at [379, 197] on button "button" at bounding box center [372, 191] width 25 height 25
click at [293, 330] on button "Delete Collection" at bounding box center [299, 329] width 164 height 28
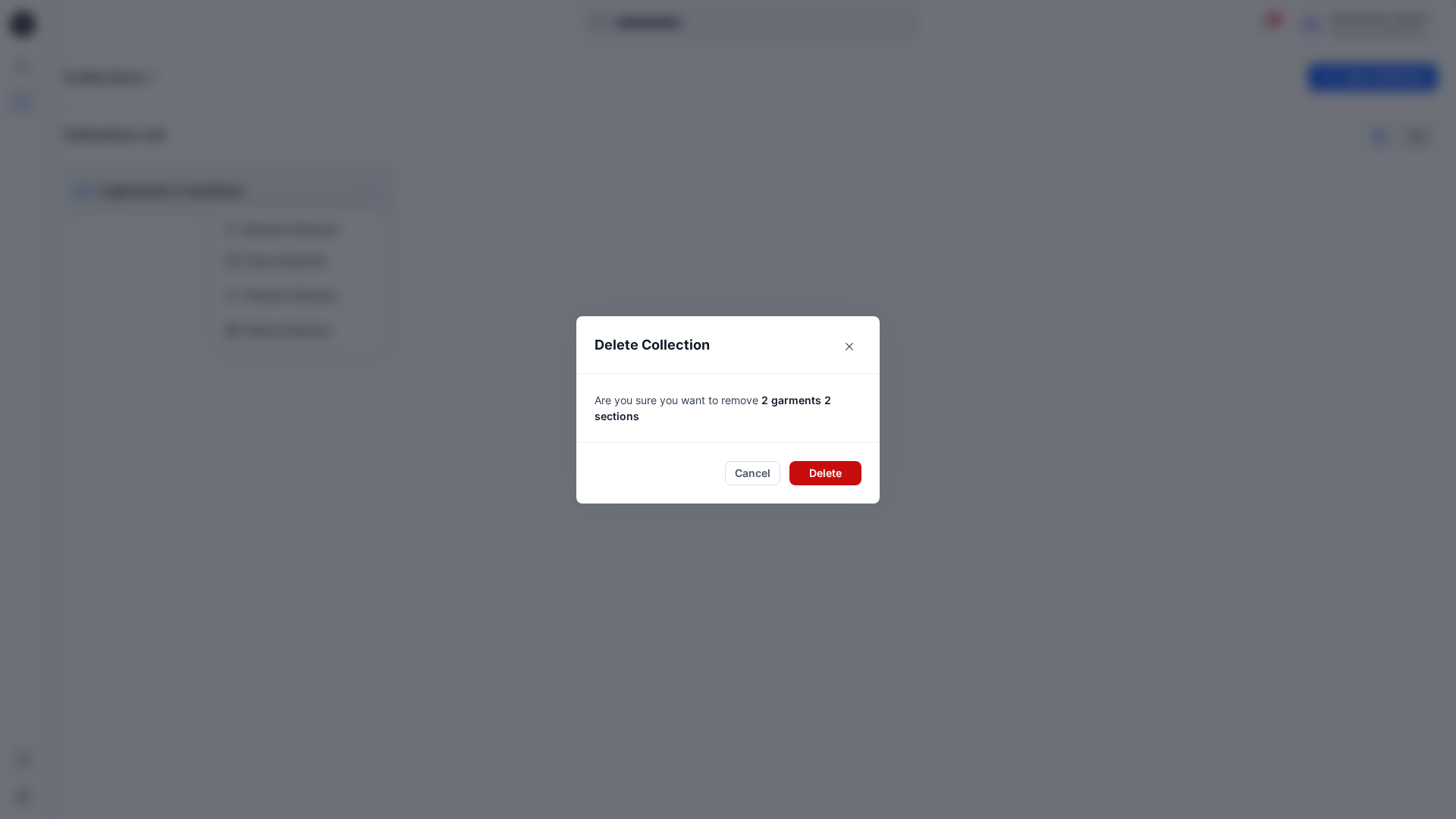
click at [827, 472] on button "Delete" at bounding box center [826, 474] width 72 height 25
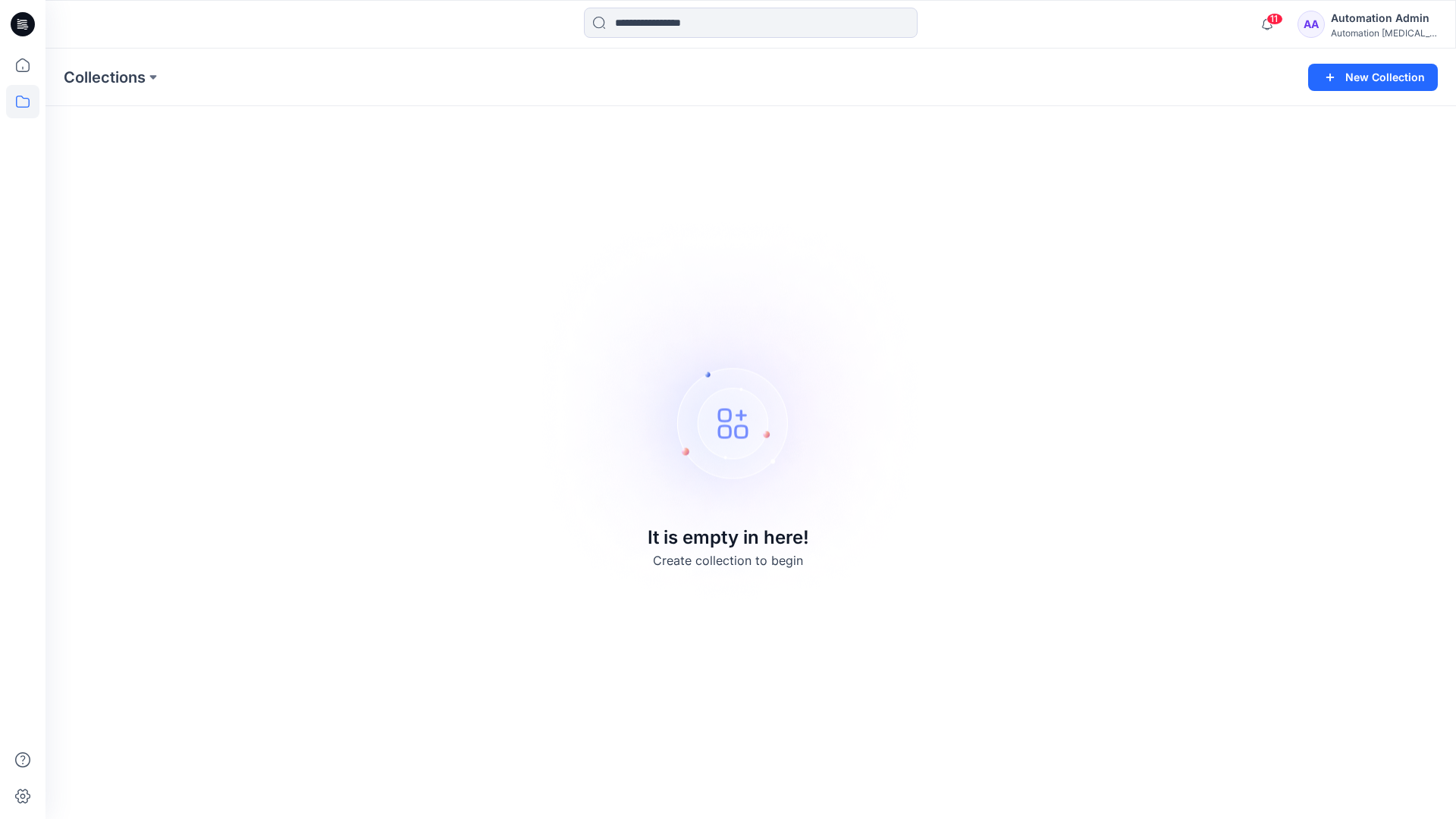
click at [1387, 29] on div "Automation [MEDICAL_DATA]..." at bounding box center [1385, 33] width 107 height 11
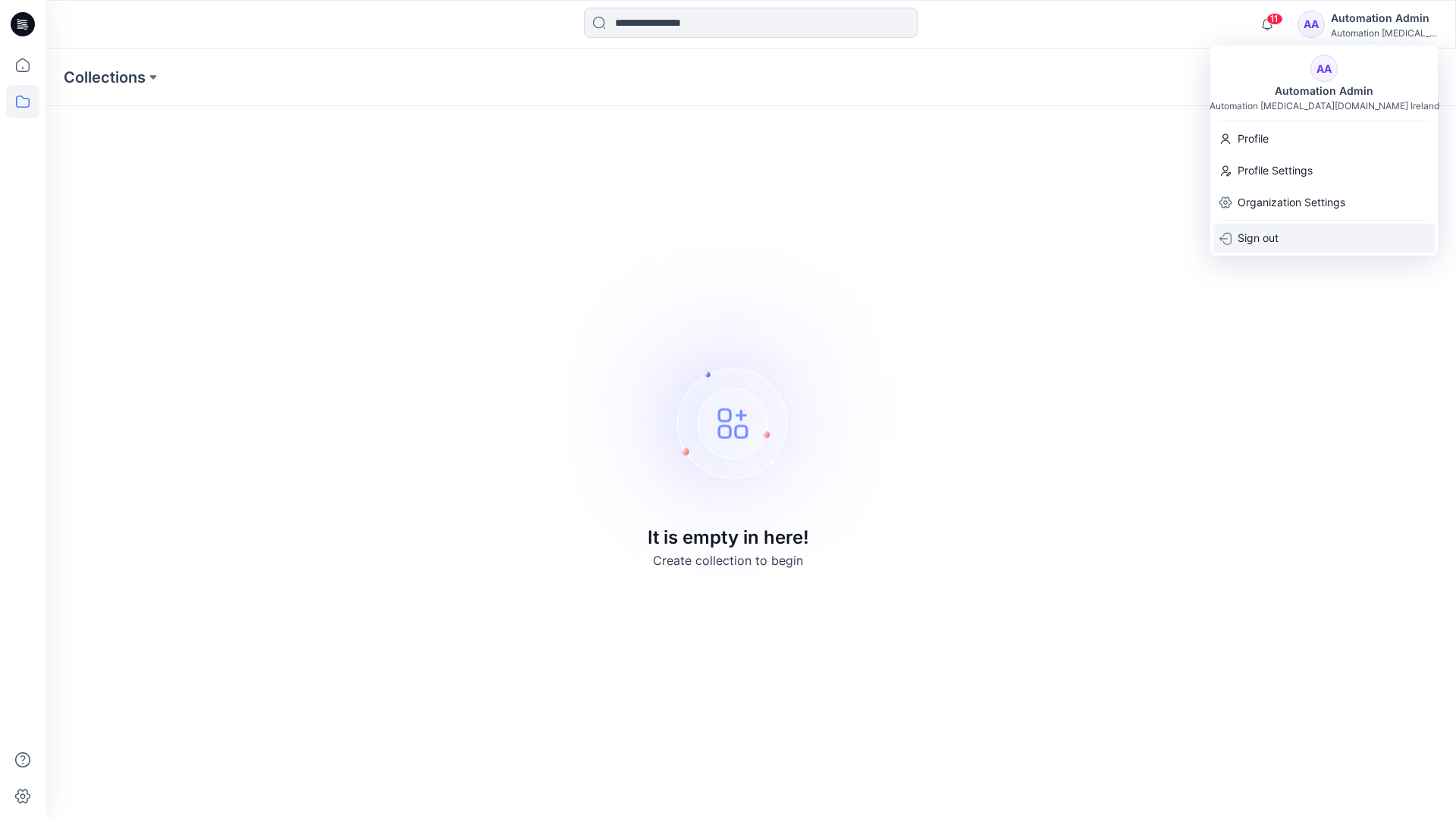
click at [1307, 244] on div "Sign out" at bounding box center [1324, 238] width 222 height 29
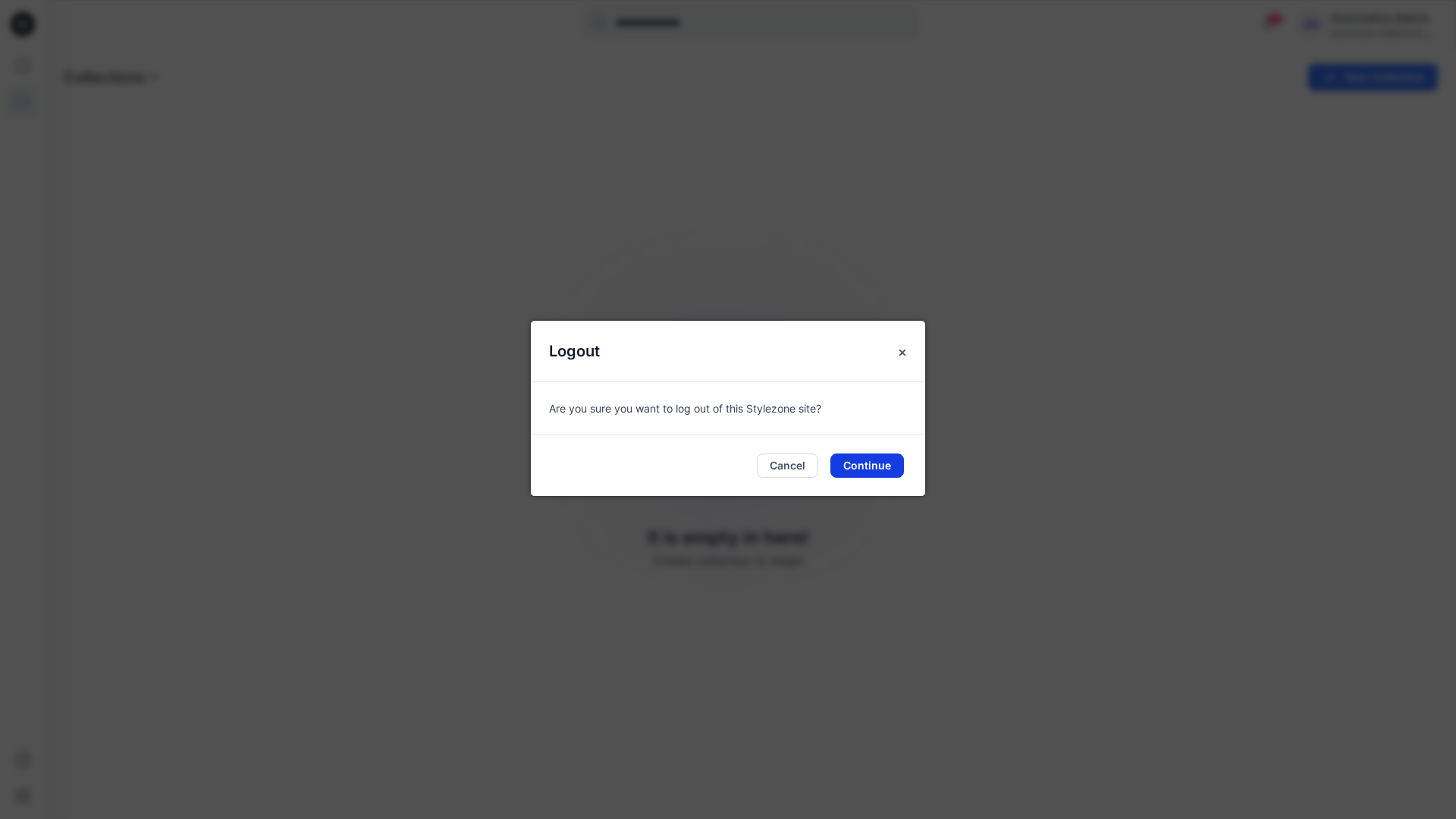
click at [876, 464] on button "Continue" at bounding box center [867, 466] width 73 height 25
